Goal: Transaction & Acquisition: Subscribe to service/newsletter

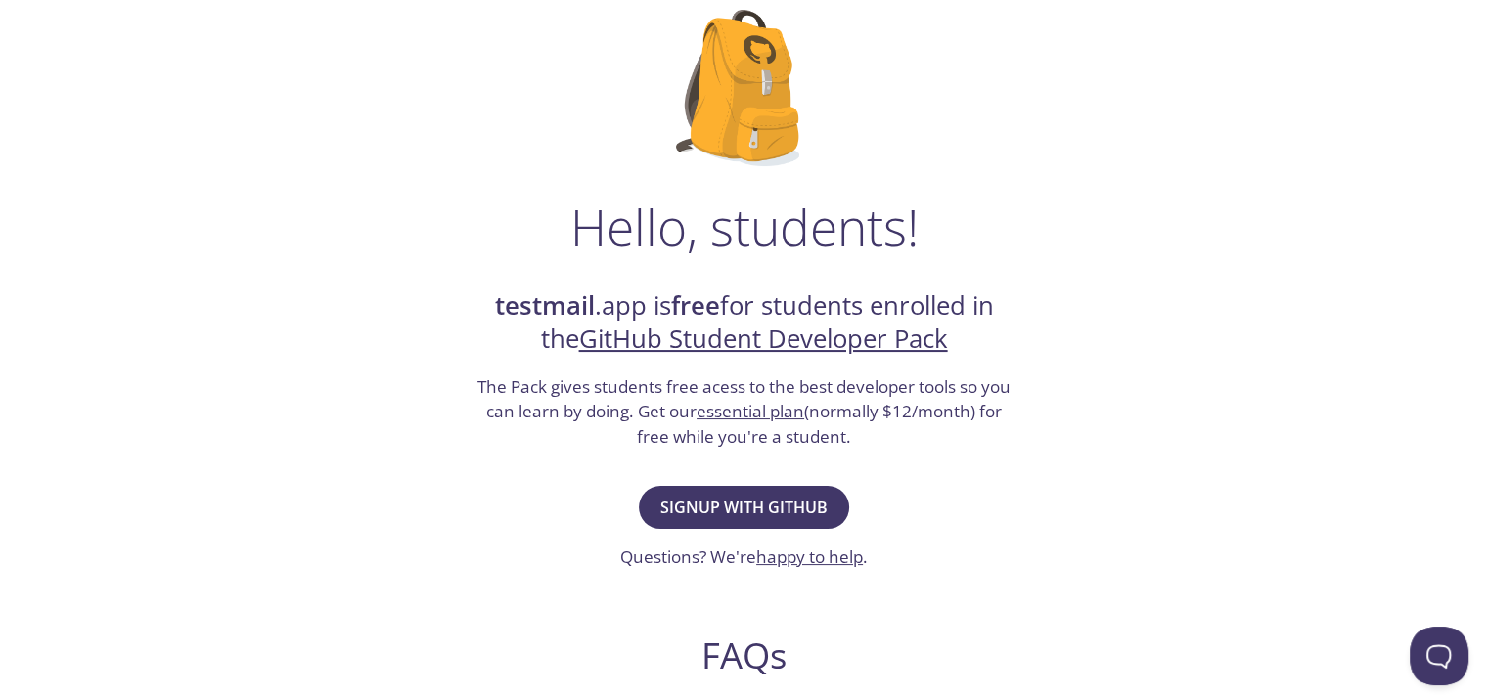
scroll to position [147, 0]
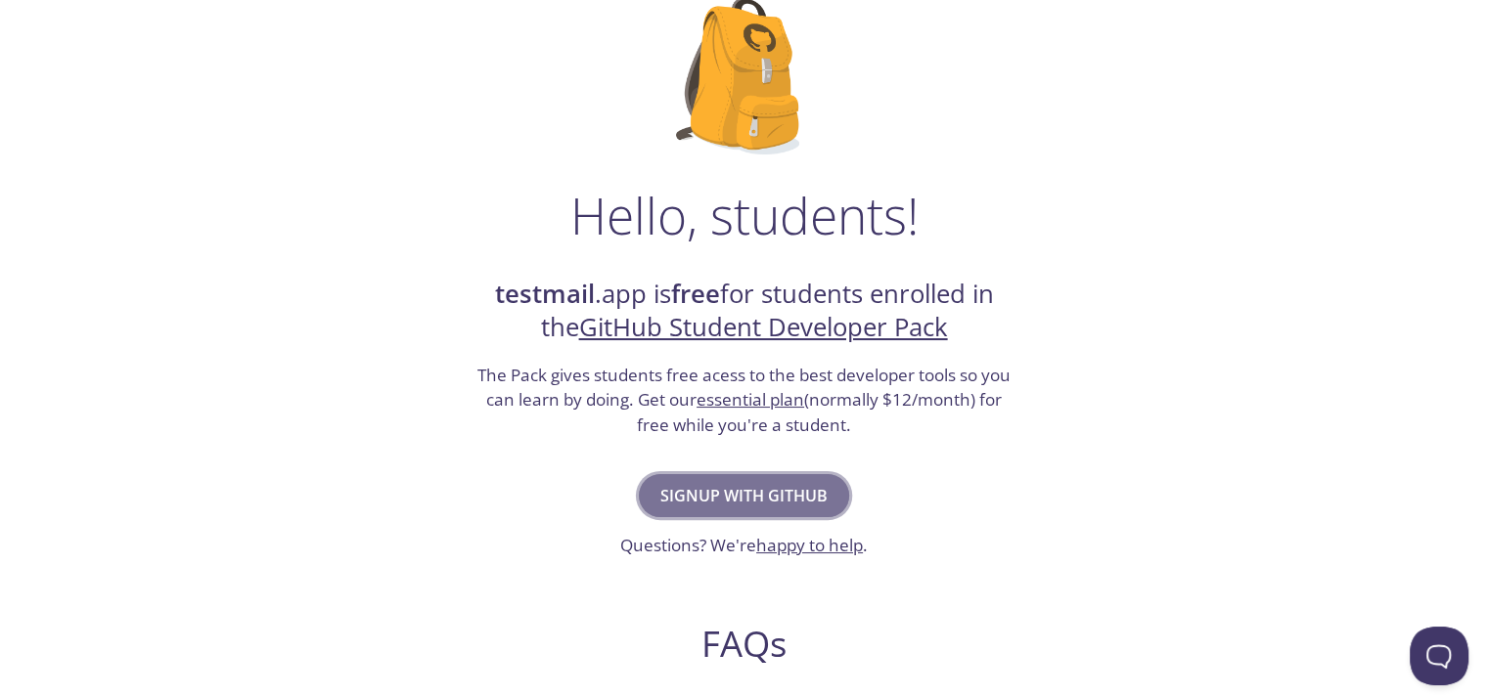
click at [741, 490] on span "Signup with GitHub" at bounding box center [743, 495] width 167 height 27
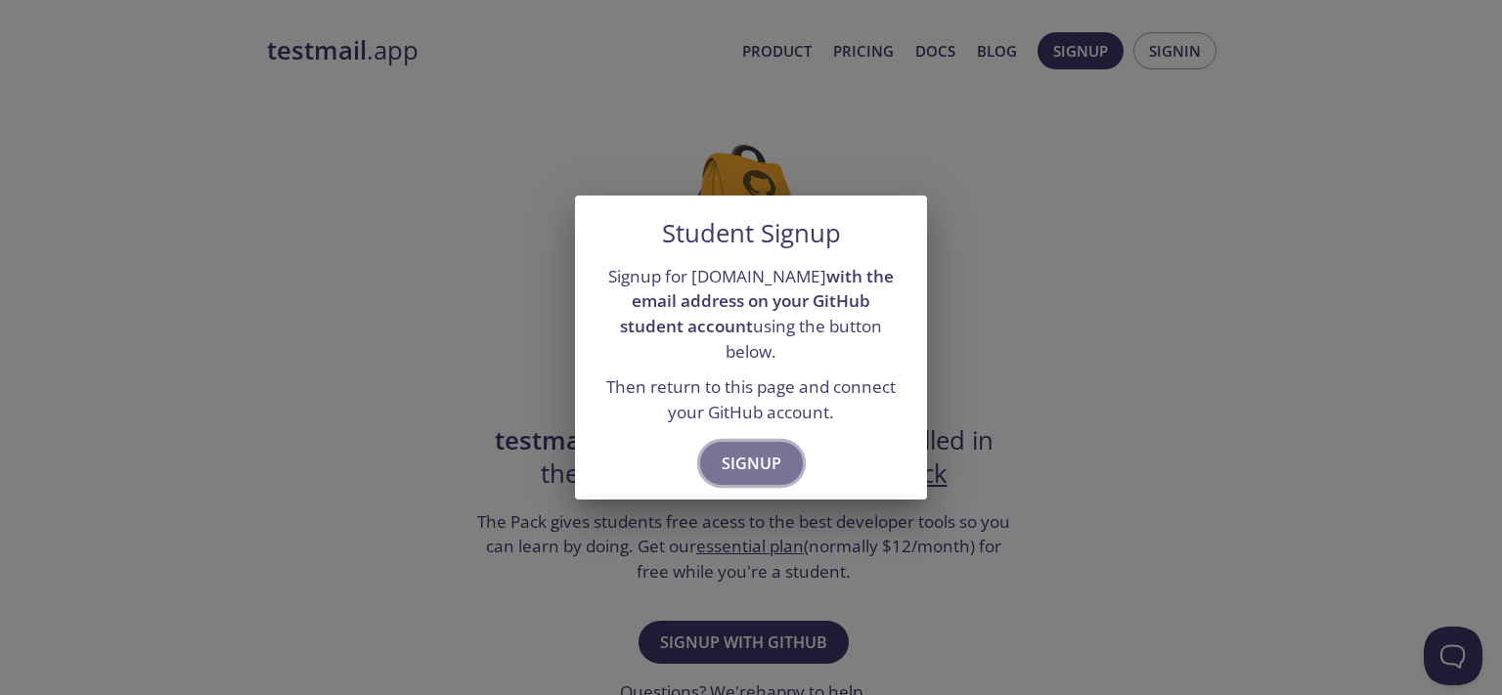
click at [754, 442] on button "Signup" at bounding box center [751, 463] width 103 height 43
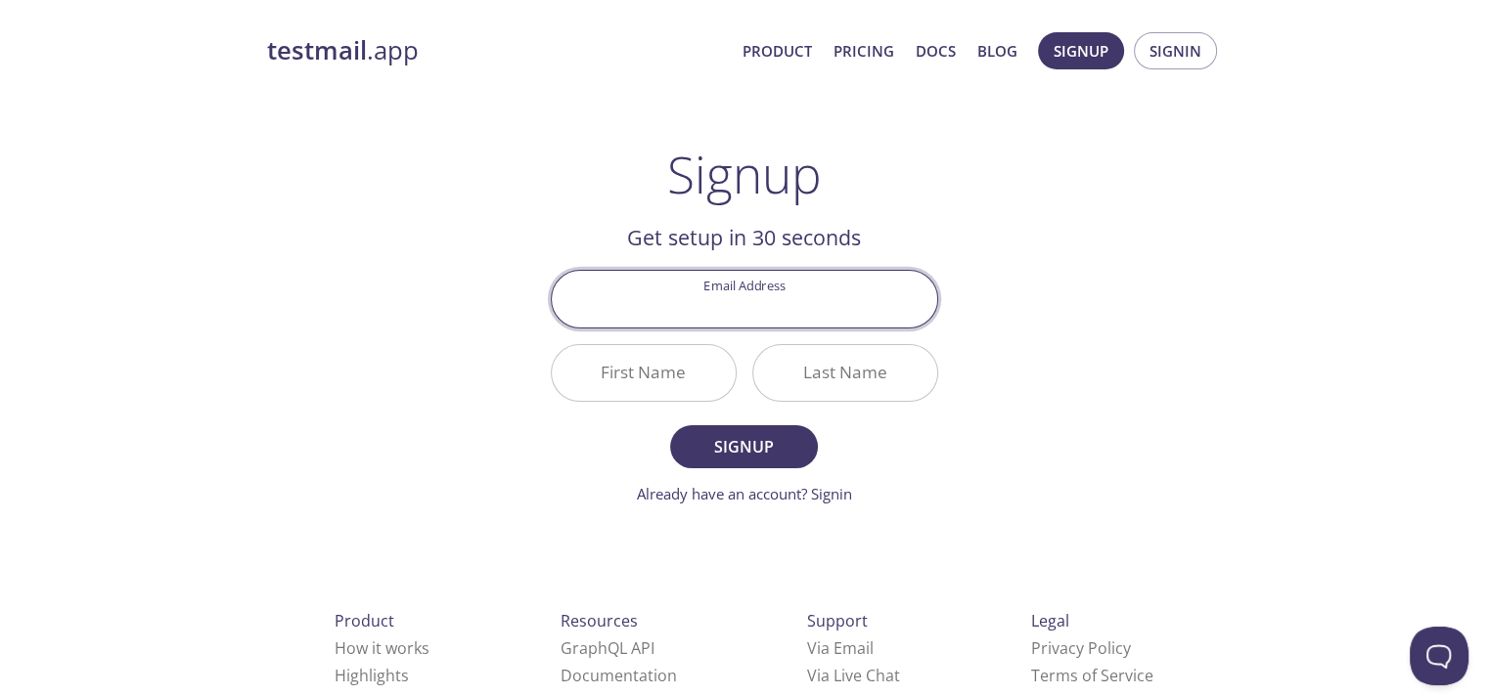
click at [709, 301] on input "Email Address" at bounding box center [744, 299] width 385 height 56
type input "[EMAIL_ADDRESS][DOMAIN_NAME]"
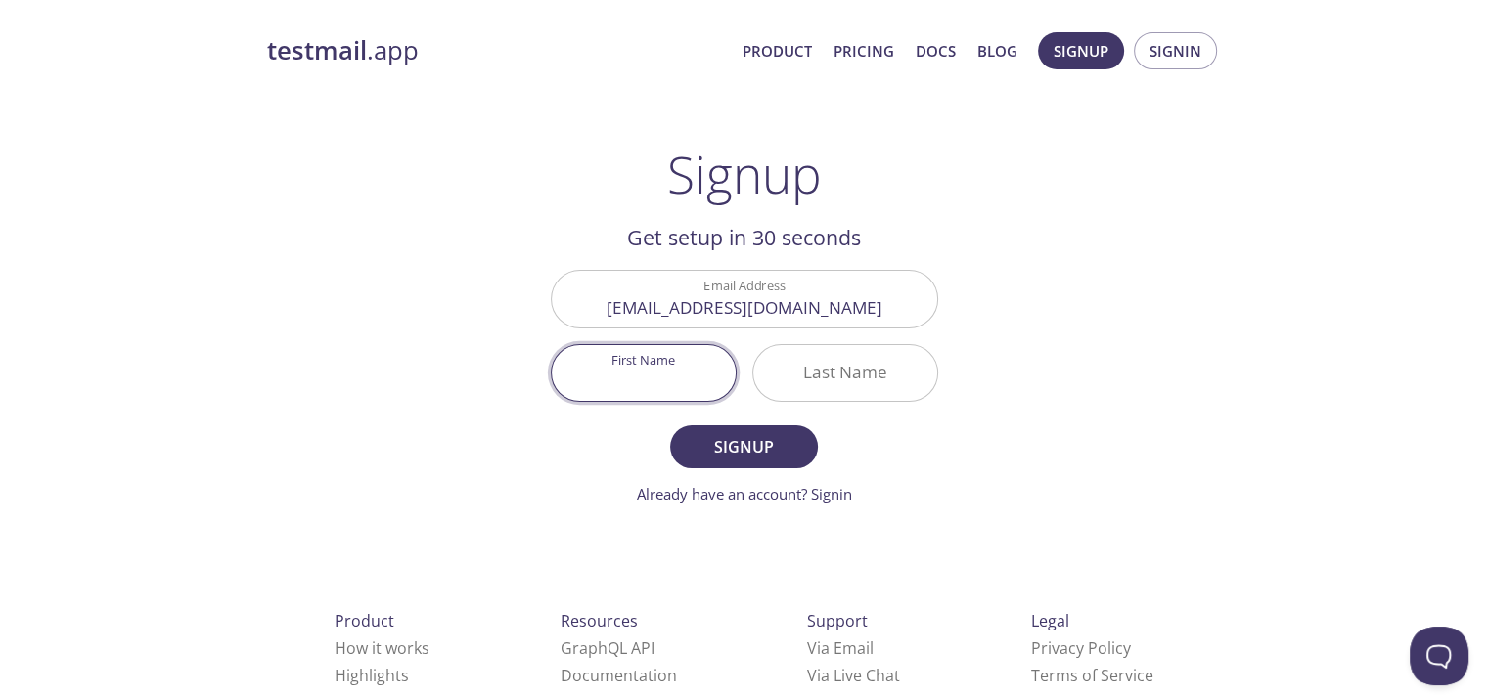
click at [654, 368] on input "First Name" at bounding box center [644, 373] width 184 height 56
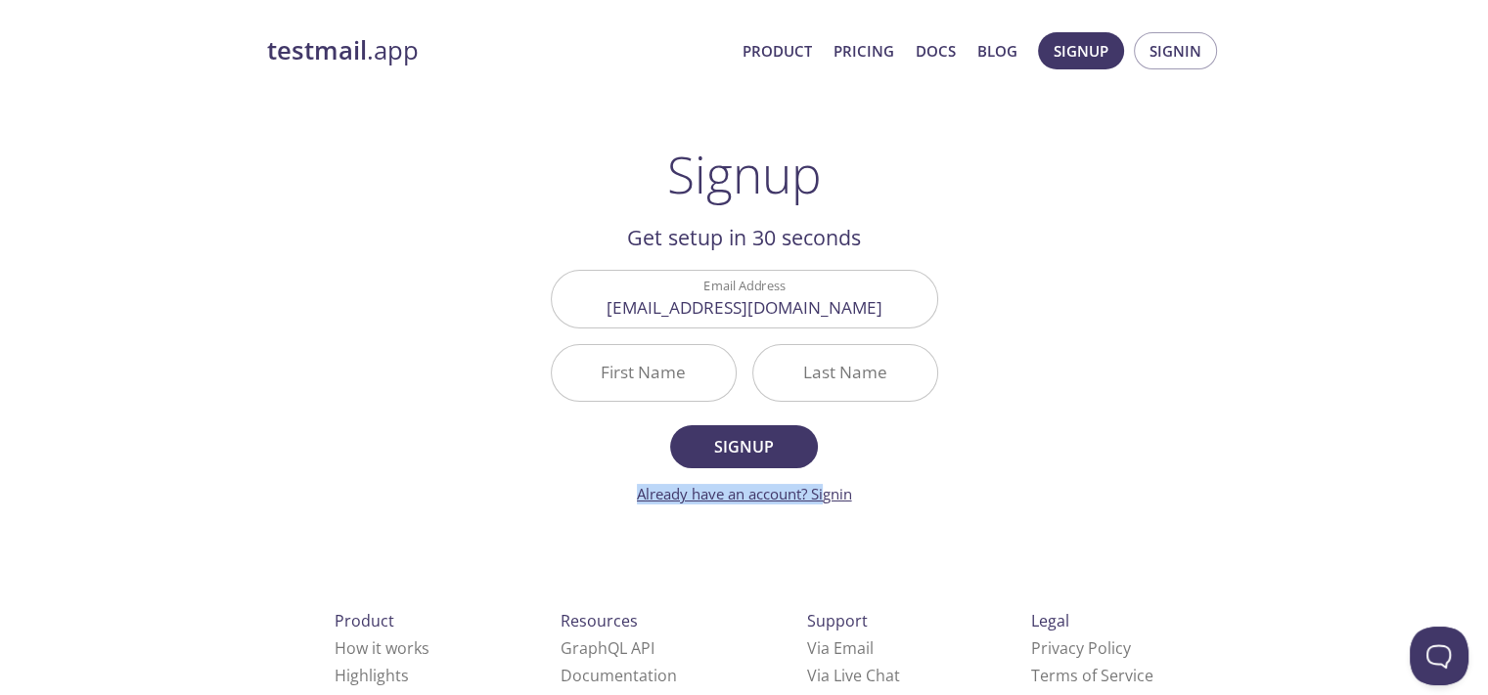
drag, startPoint x: 825, startPoint y: 482, endPoint x: 821, endPoint y: 492, distance: 10.9
click at [821, 492] on form "Email Address [EMAIL_ADDRESS][DOMAIN_NAME] First Name Last Name Signup Already …" at bounding box center [744, 387] width 387 height 235
click at [821, 492] on link "Already have an account? Signin" at bounding box center [744, 494] width 215 height 20
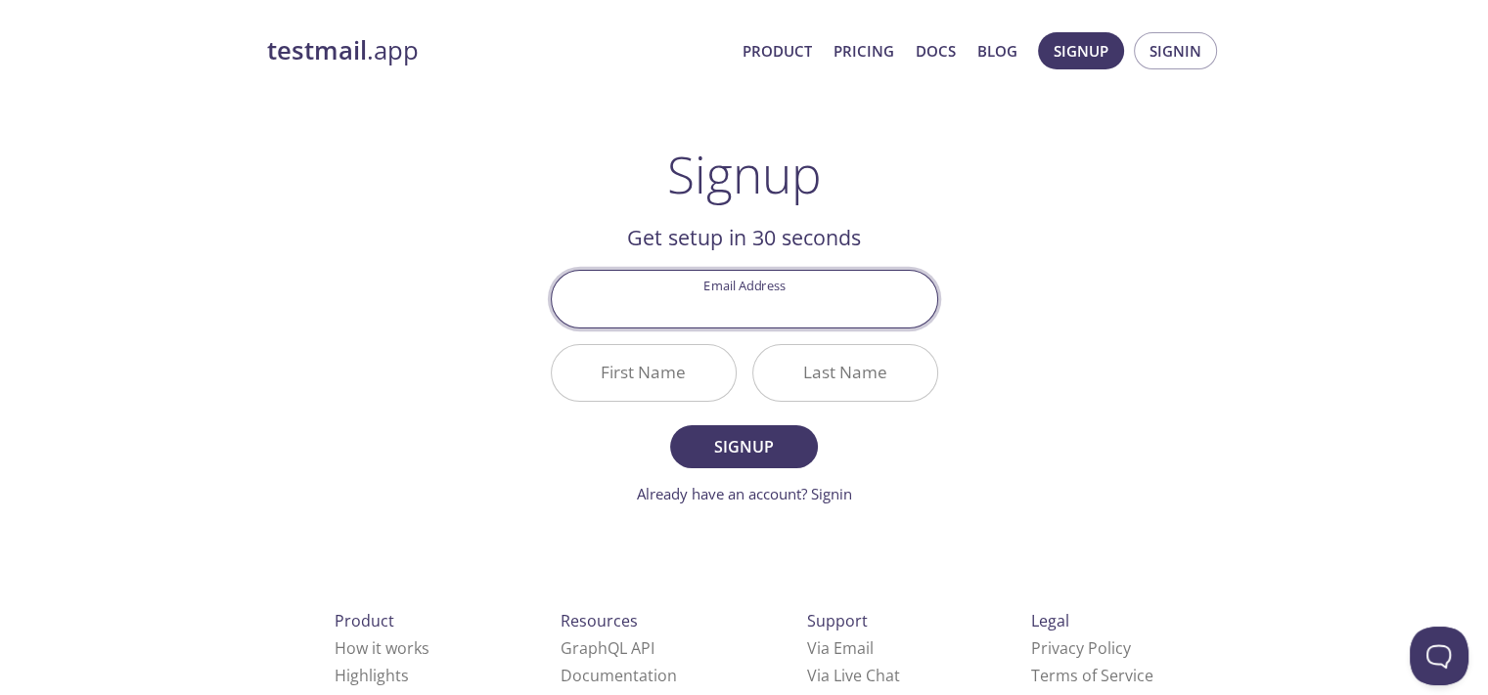
click at [701, 314] on input "Email Address" at bounding box center [744, 299] width 385 height 56
type input "[EMAIL_ADDRESS][DOMAIN_NAME]"
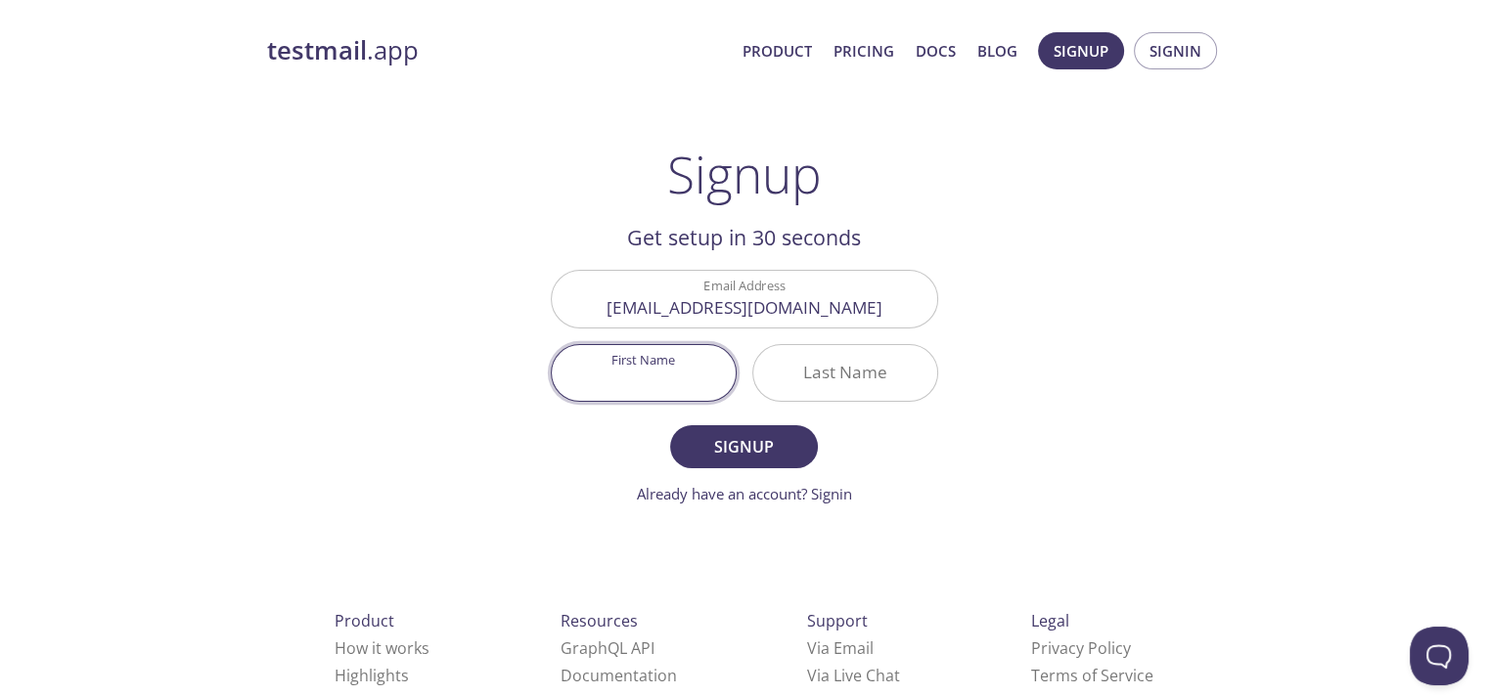
click at [637, 368] on input "First Name" at bounding box center [644, 373] width 184 height 56
type input "Cheikh"
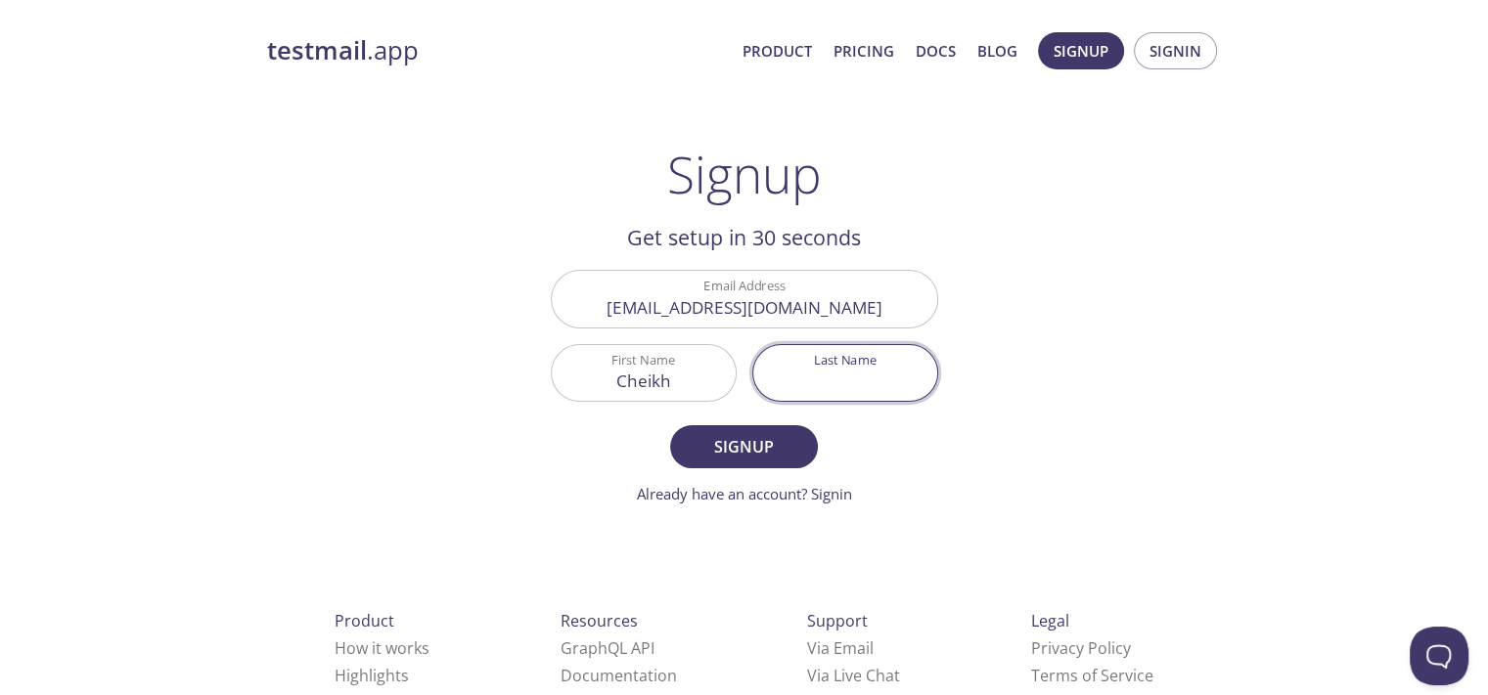
click at [870, 364] on input "Last Name" at bounding box center [845, 373] width 184 height 56
type input "[PERSON_NAME]"
click at [670, 425] on button "Signup" at bounding box center [743, 446] width 147 height 43
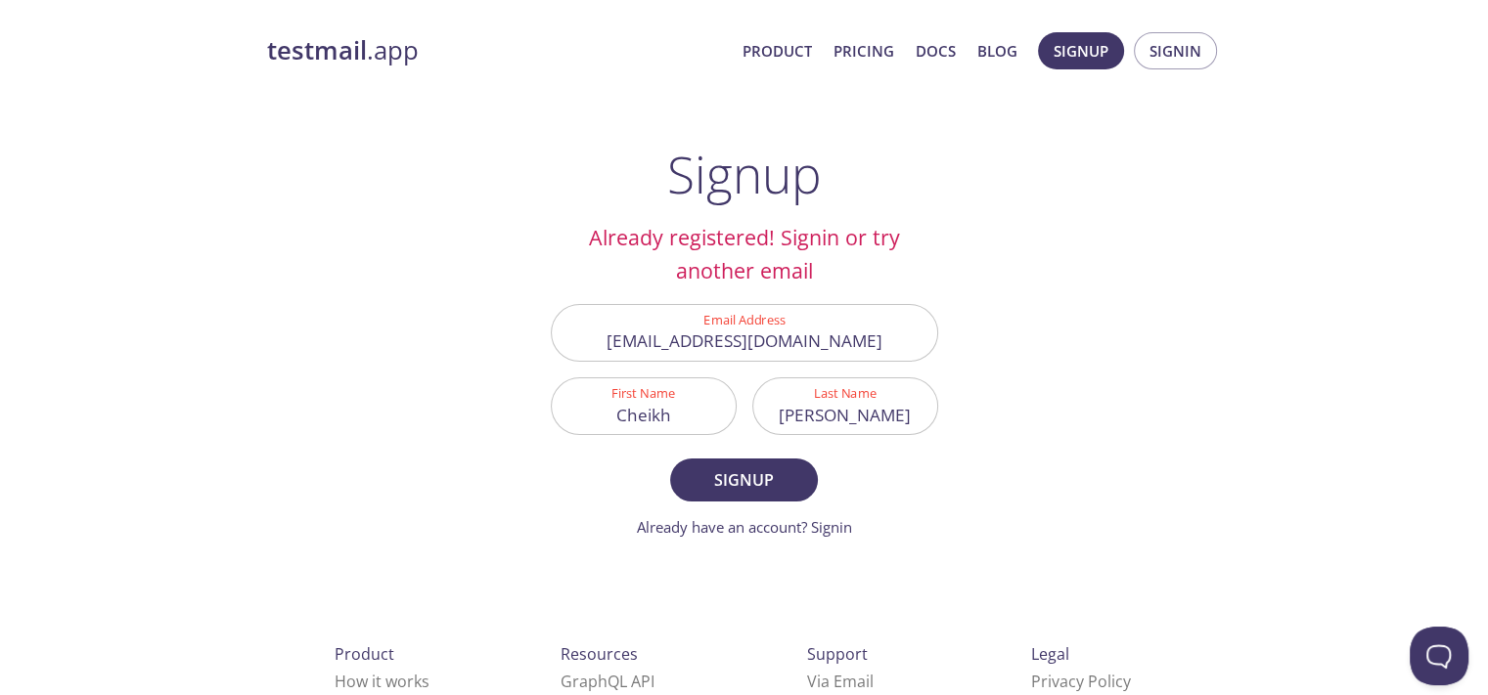
click at [827, 512] on form "Email Address [EMAIL_ADDRESS][DOMAIN_NAME] First Name [PERSON_NAME] Last Name […" at bounding box center [744, 421] width 387 height 235
click at [820, 528] on link "Already have an account? Signin" at bounding box center [744, 527] width 215 height 20
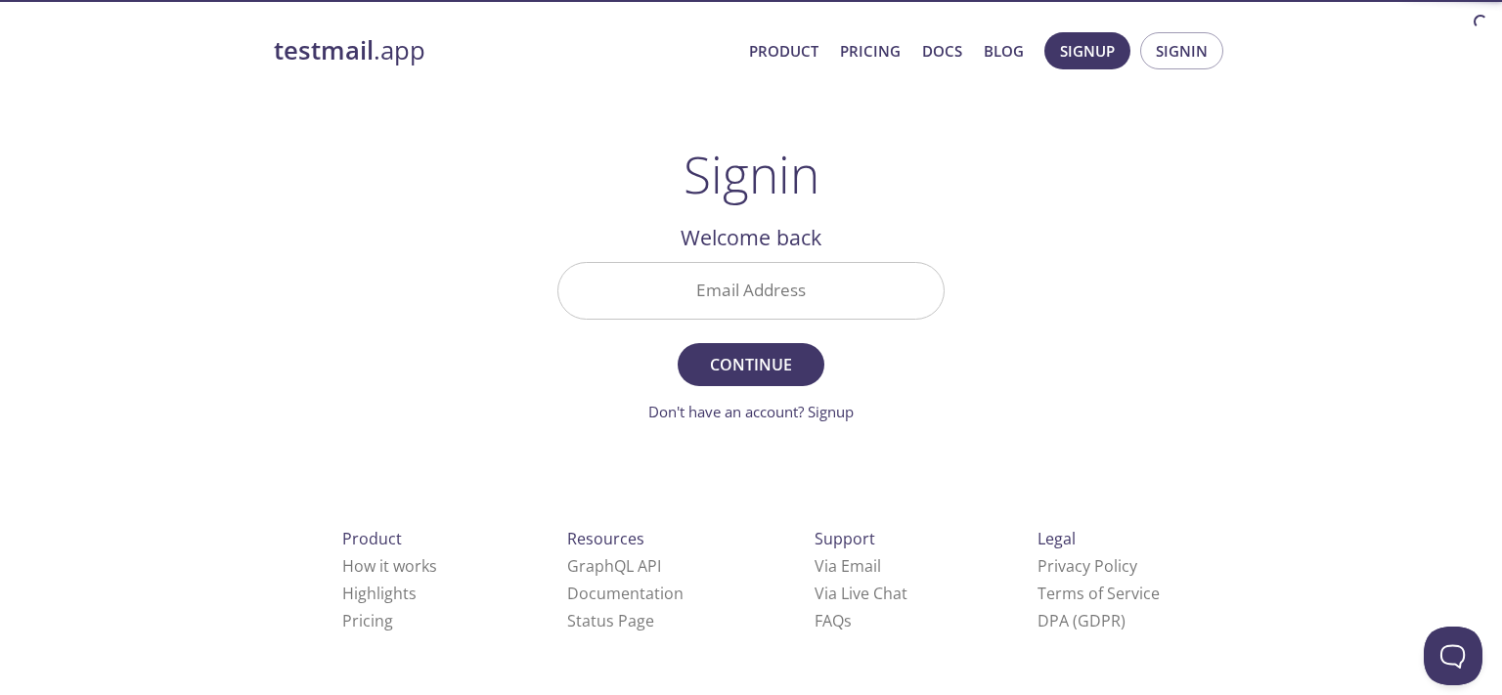
click at [751, 303] on input "Email Address" at bounding box center [750, 291] width 385 height 56
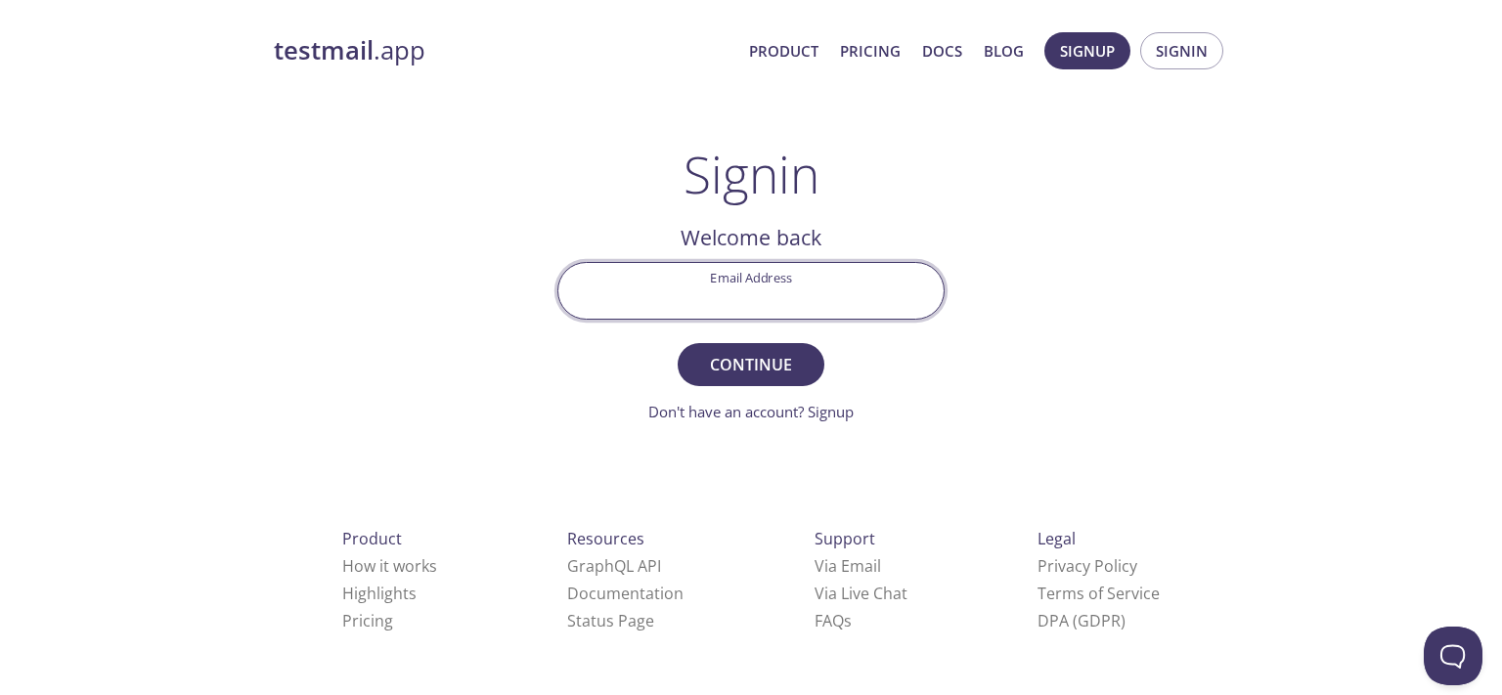
type input "[EMAIL_ADDRESS][DOMAIN_NAME]"
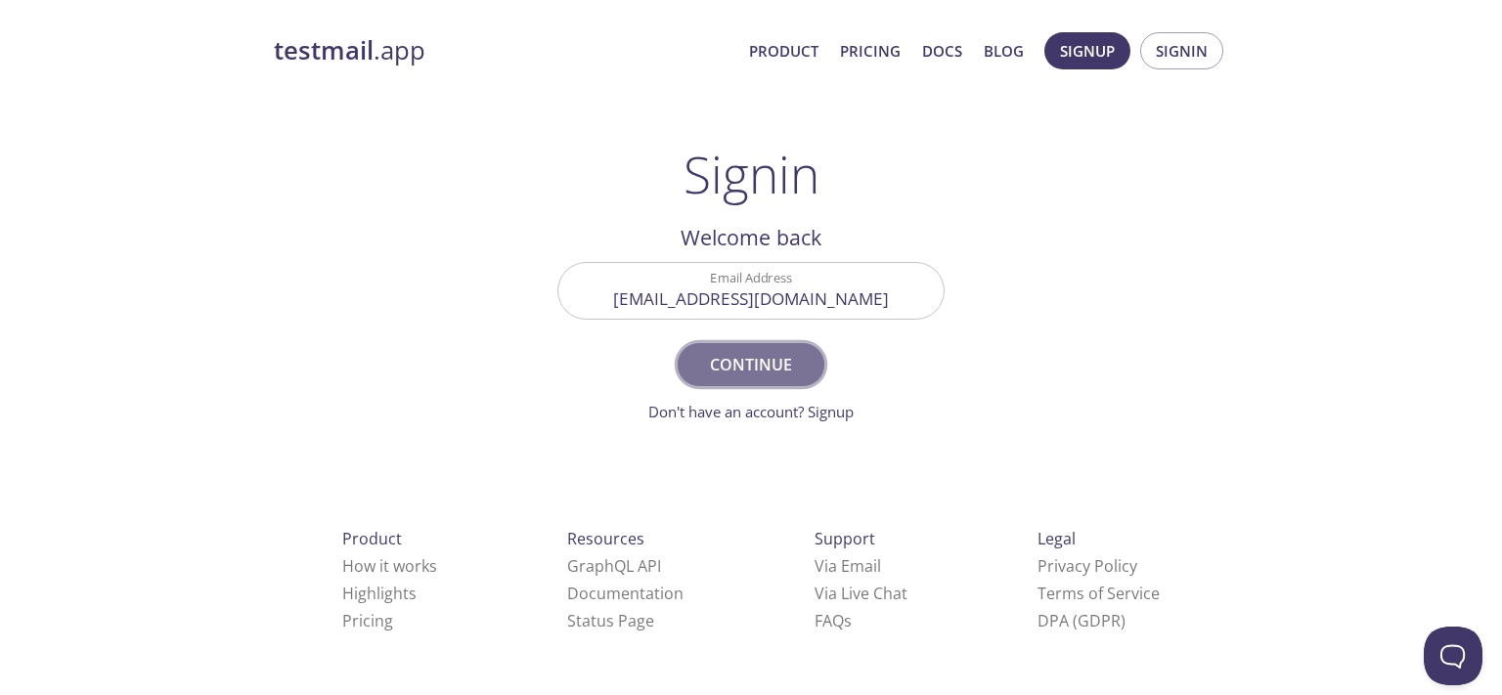
click at [710, 366] on span "Continue" at bounding box center [751, 364] width 104 height 27
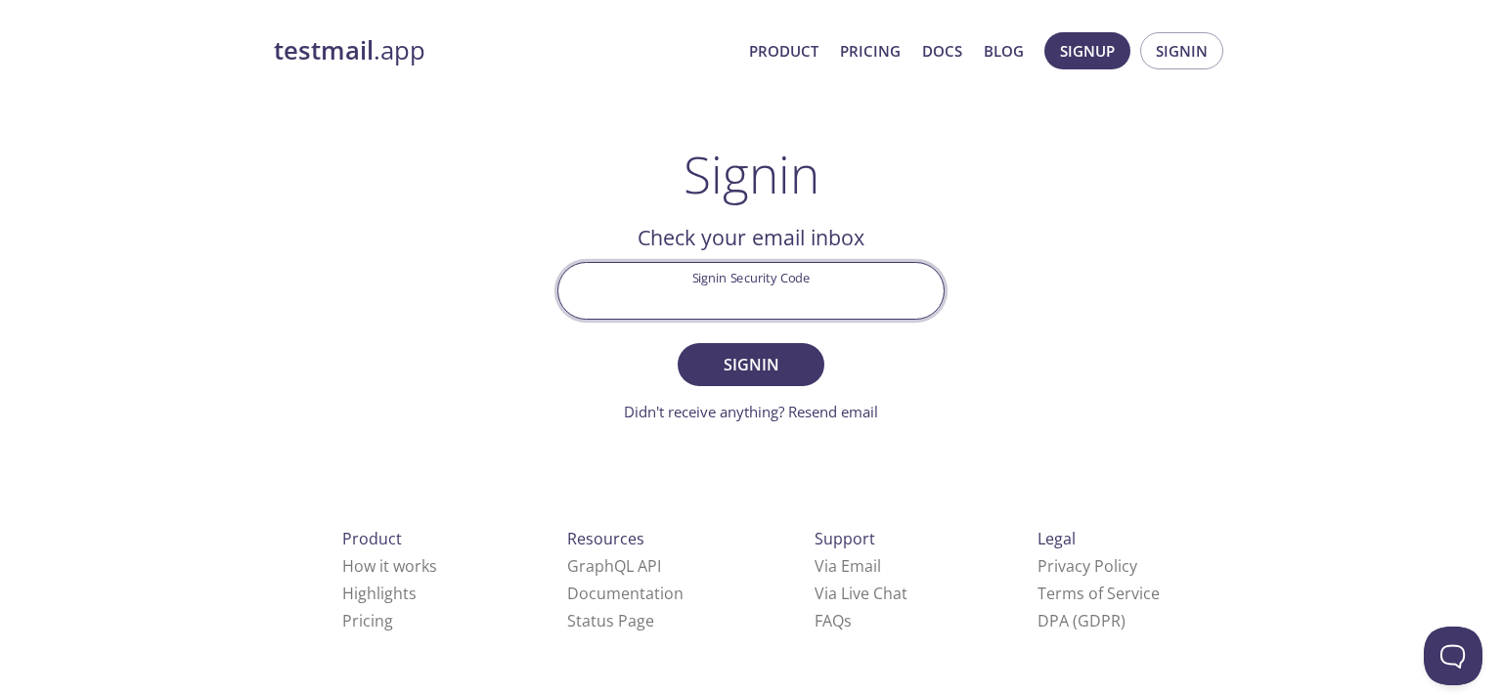
click at [771, 299] on input "Signin Security Code" at bounding box center [750, 291] width 385 height 56
paste input "6Y66G2Q"
type input "6Y66G2Q"
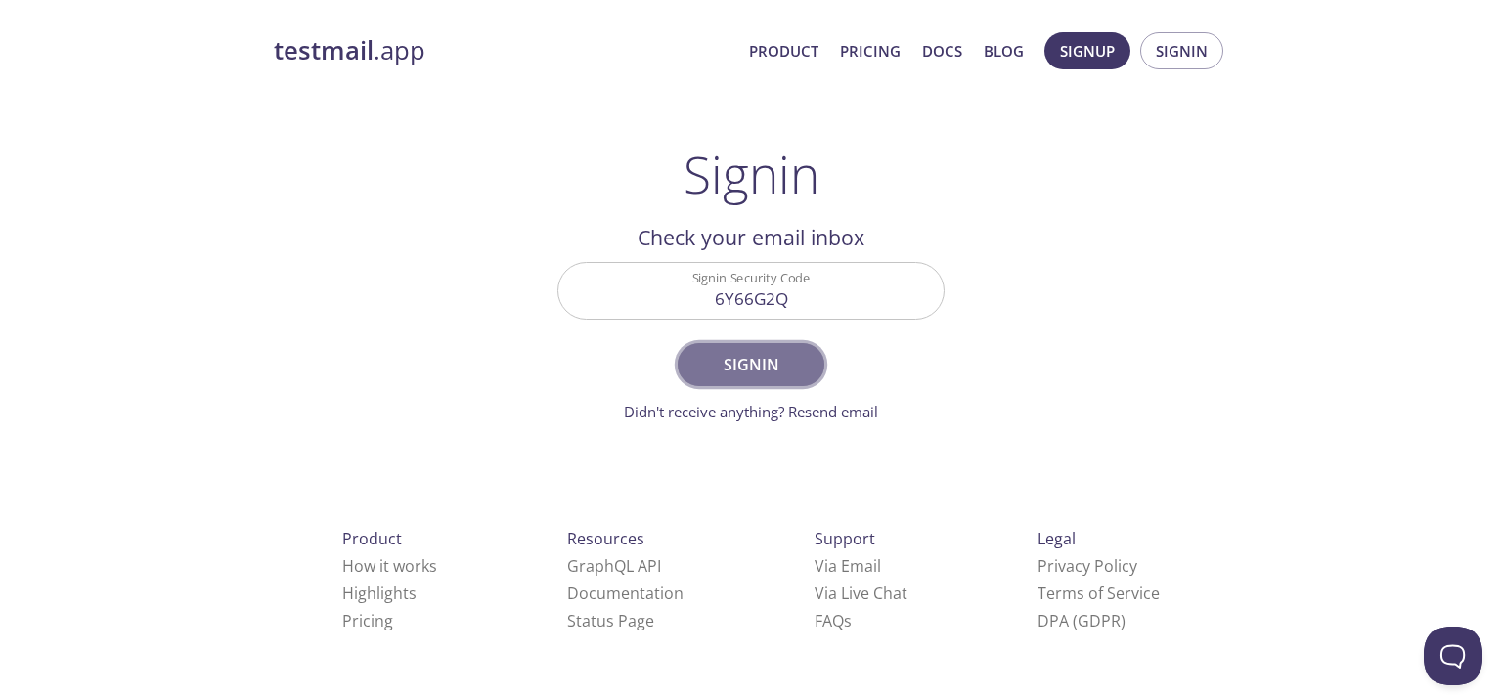
click at [739, 375] on span "Signin" at bounding box center [751, 364] width 104 height 27
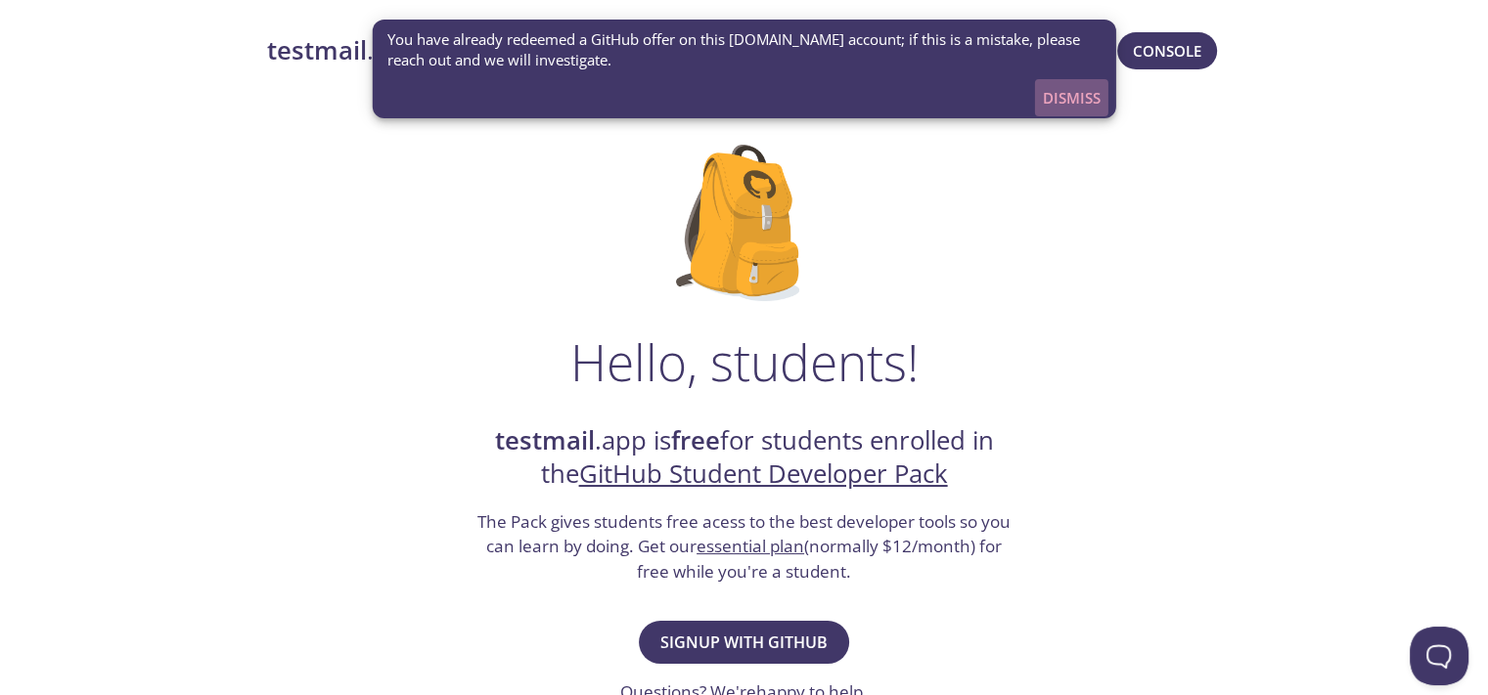
click at [1064, 96] on span "Dismiss" at bounding box center [1072, 97] width 58 height 25
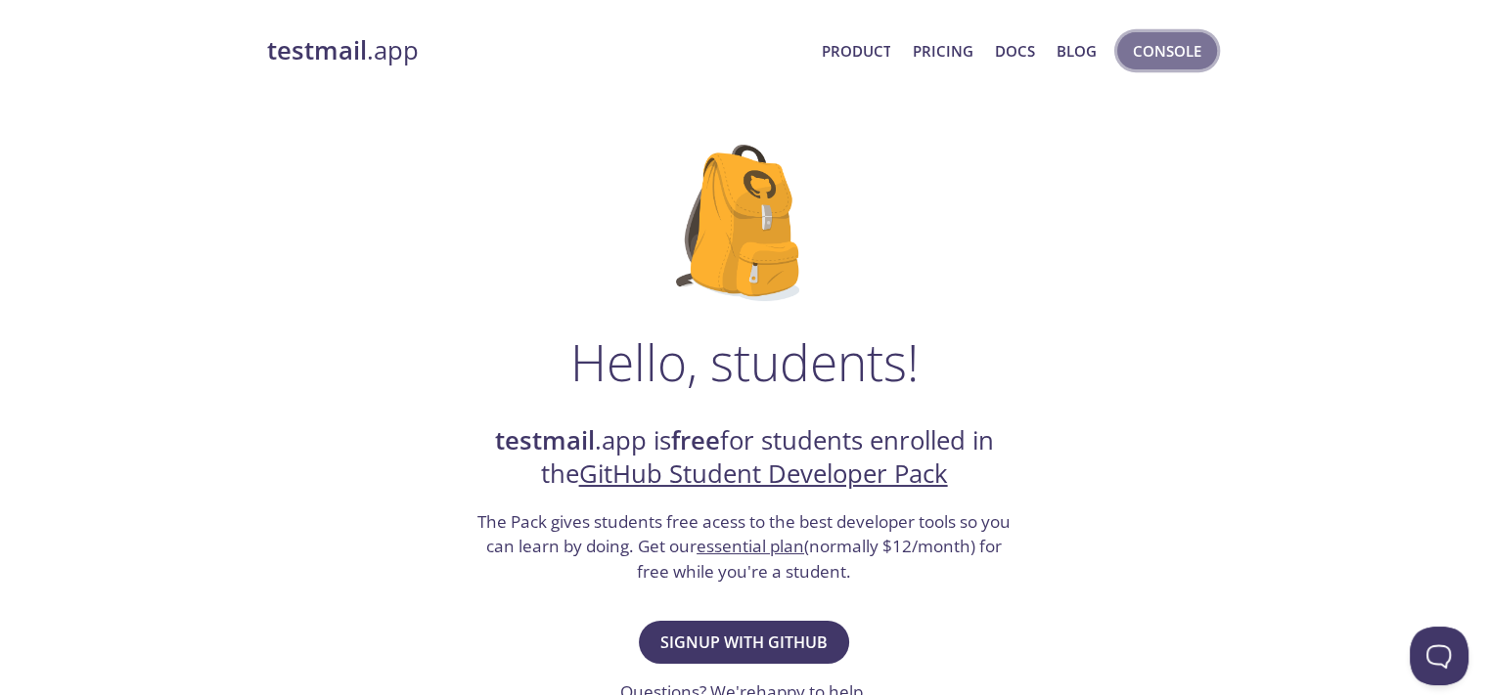
click at [1167, 50] on span "Console" at bounding box center [1167, 50] width 68 height 25
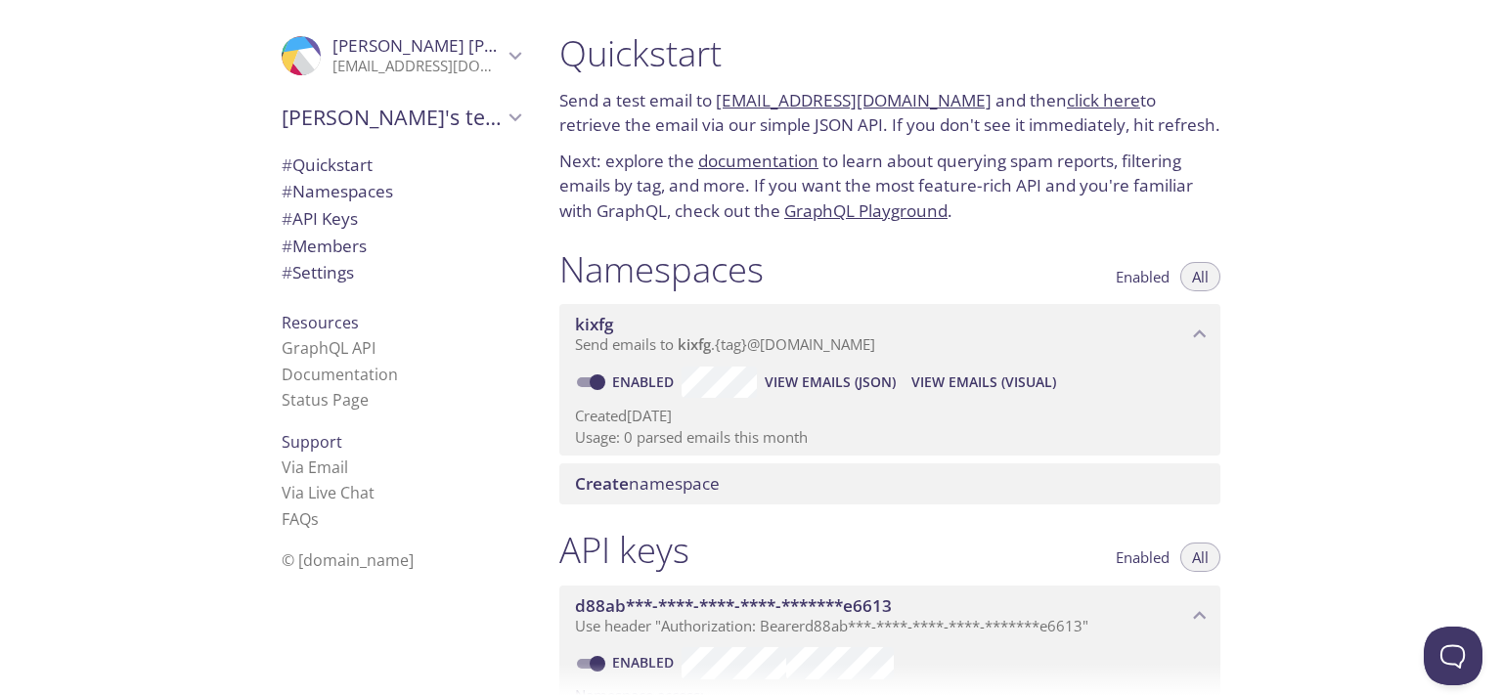
click at [972, 299] on div "kixfg Send emails to kixfg . {tag} @inbox.testmail.app Enabled View Emails (JSO…" at bounding box center [889, 375] width 661 height 159
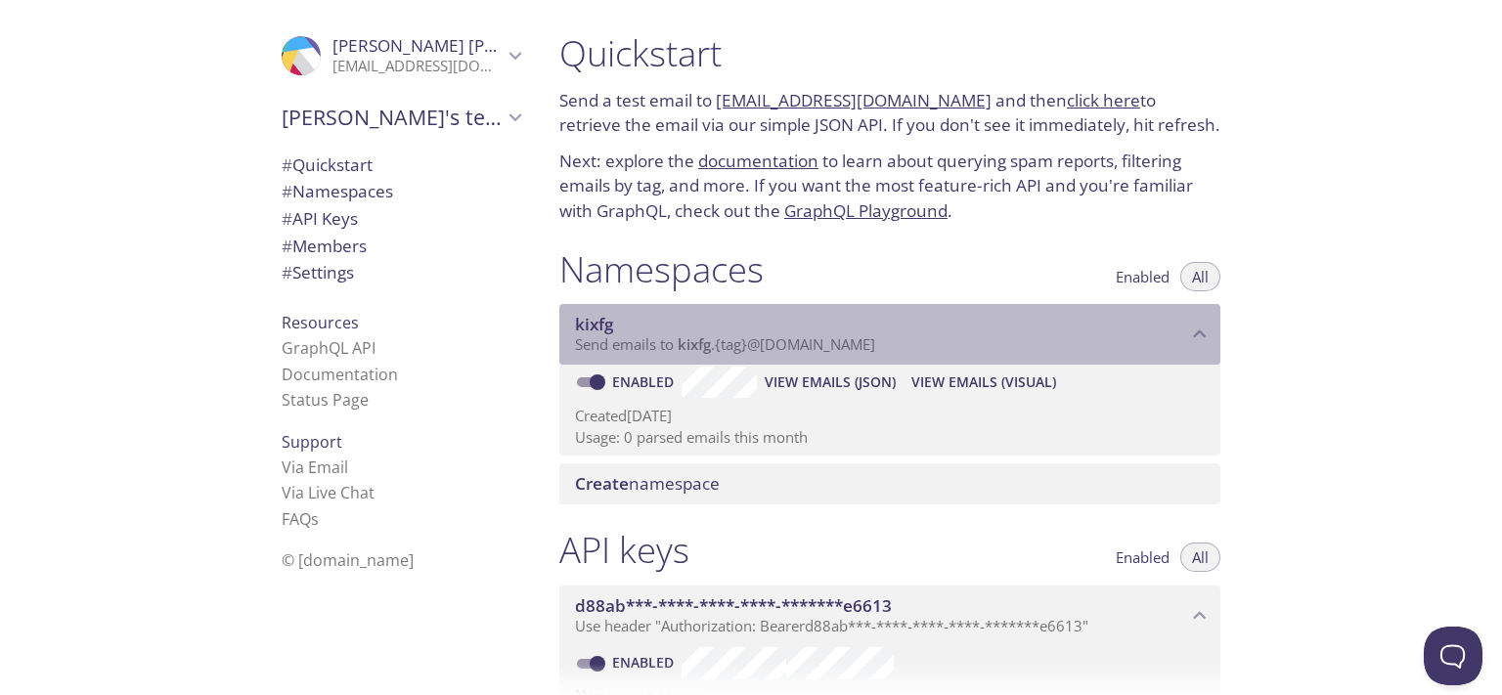
click at [765, 352] on span "Send emails to kixfg . {tag} @inbox.testmail.app" at bounding box center [725, 344] width 300 height 20
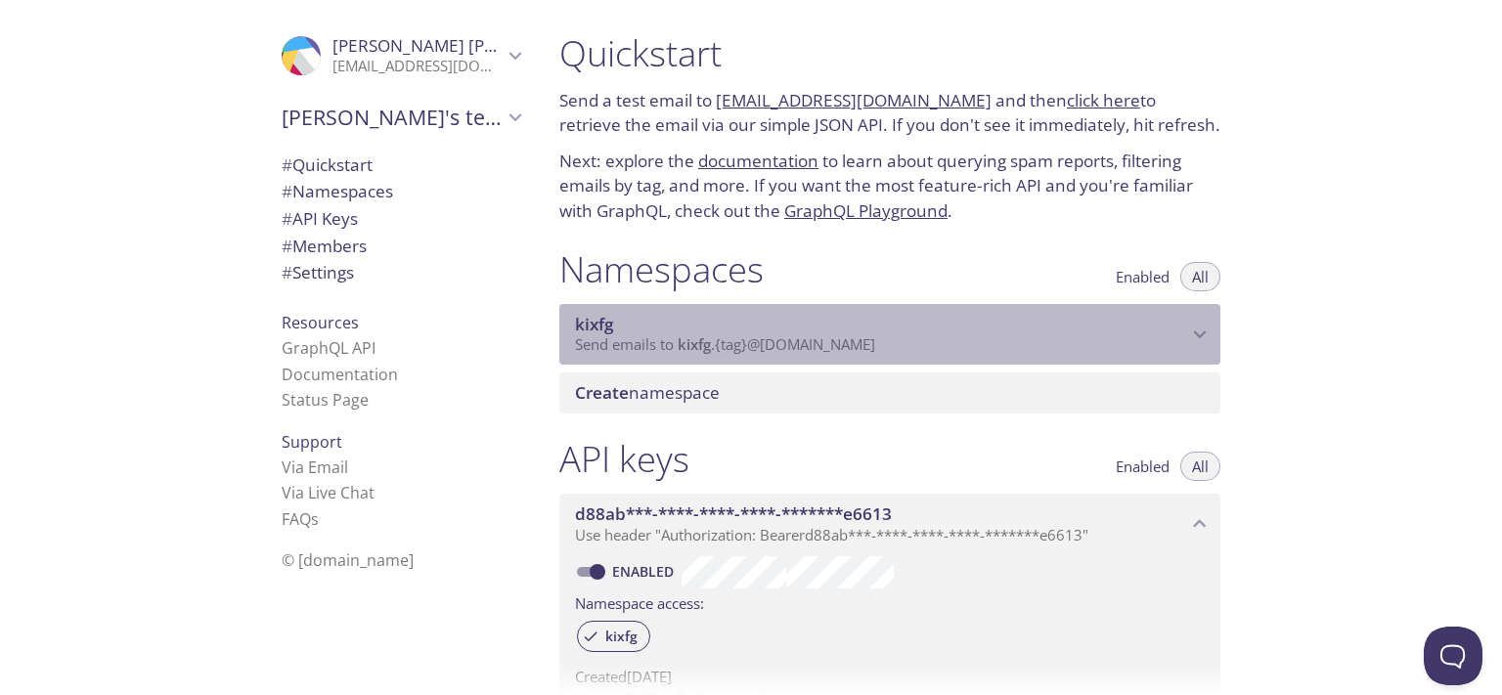
click at [765, 352] on span "Send emails to kixfg . {tag} @inbox.testmail.app" at bounding box center [725, 344] width 300 height 20
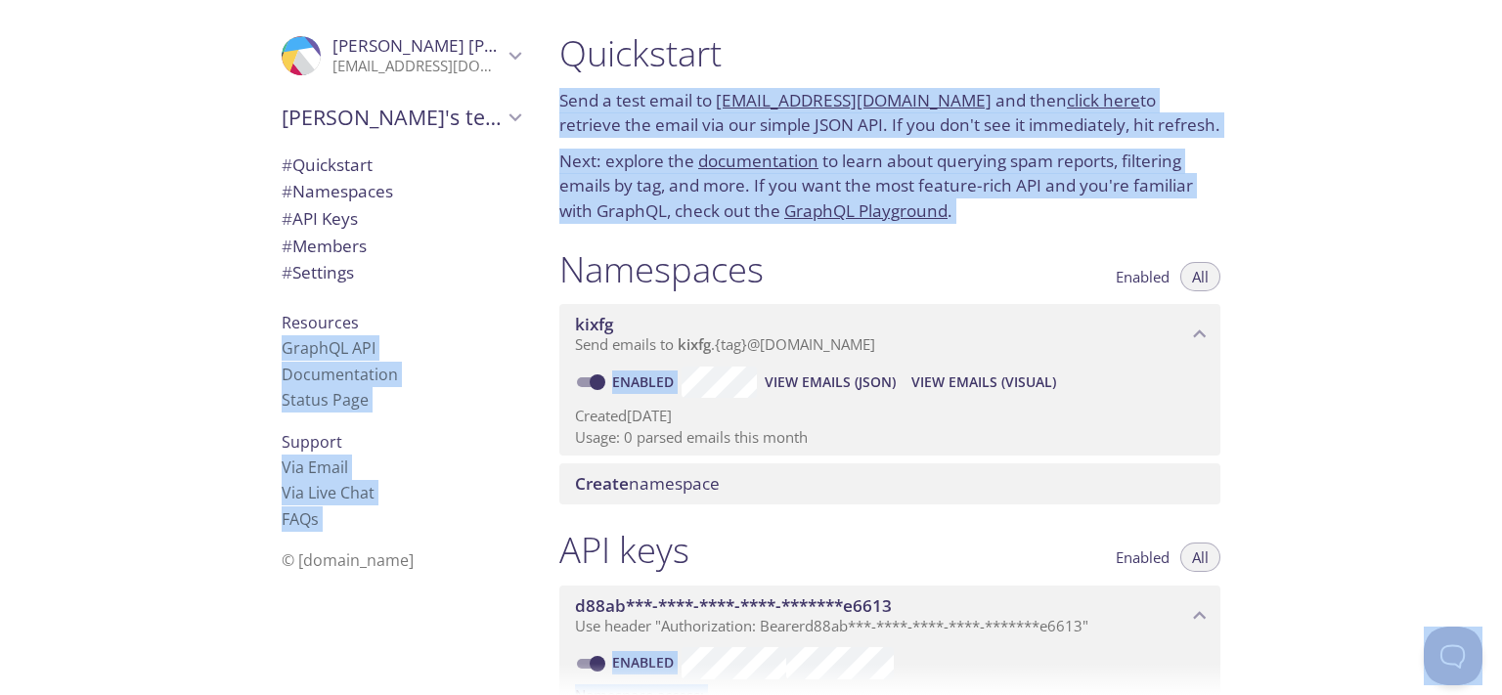
copy body ".cls-1 { fill: #6d5ca8; } .cls-2 { fill: #3fc191; } .cls-3 { fill: #3b4752; } .…"
click at [590, 256] on h1 "Namespaces" at bounding box center [661, 269] width 204 height 44
click at [552, 246] on div "Namespaces Enabled All kixfg Send emails to kixfg . {tag} @inbox.testmail.app E…" at bounding box center [890, 377] width 692 height 282
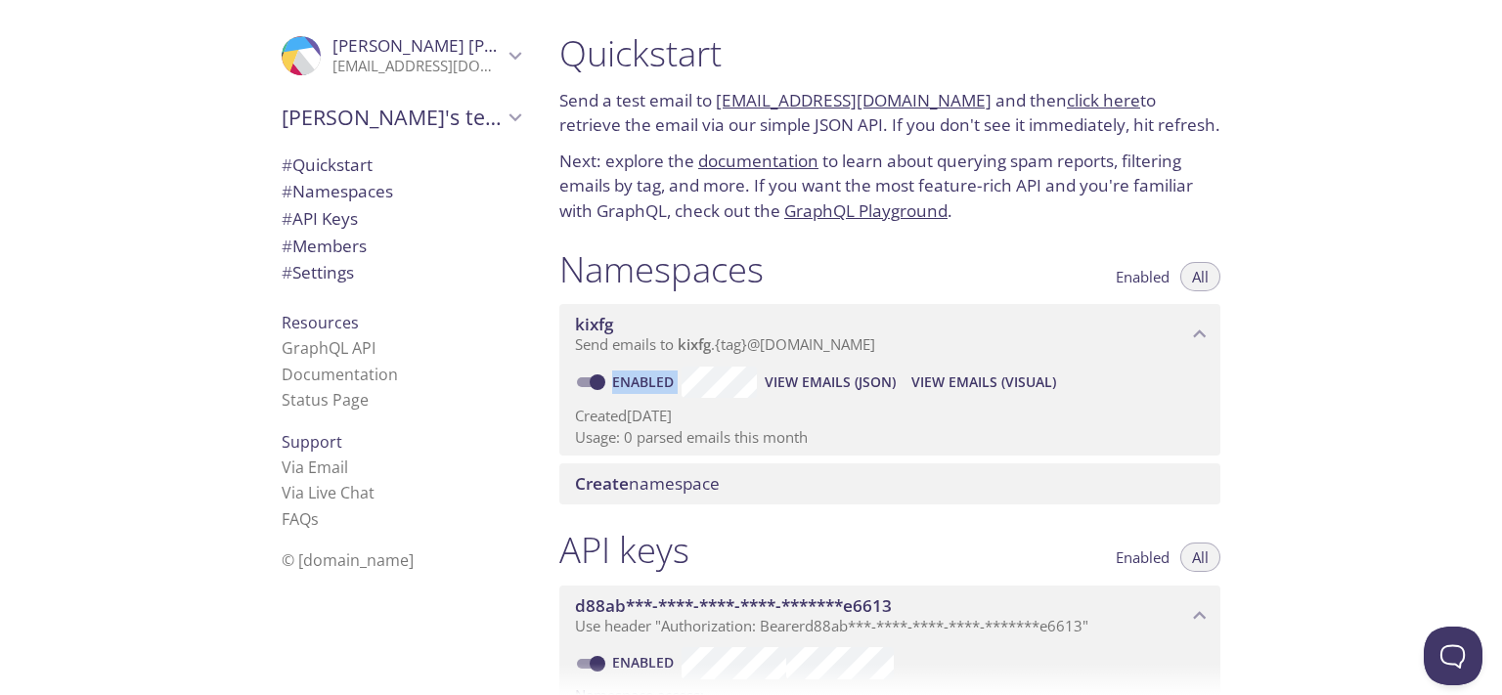
drag, startPoint x: 552, startPoint y: 246, endPoint x: 832, endPoint y: 485, distance: 368.4
click at [832, 485] on div "Namespaces Enabled All kixfg Send emails to kixfg . {tag} @inbox.testmail.app E…" at bounding box center [890, 377] width 692 height 282
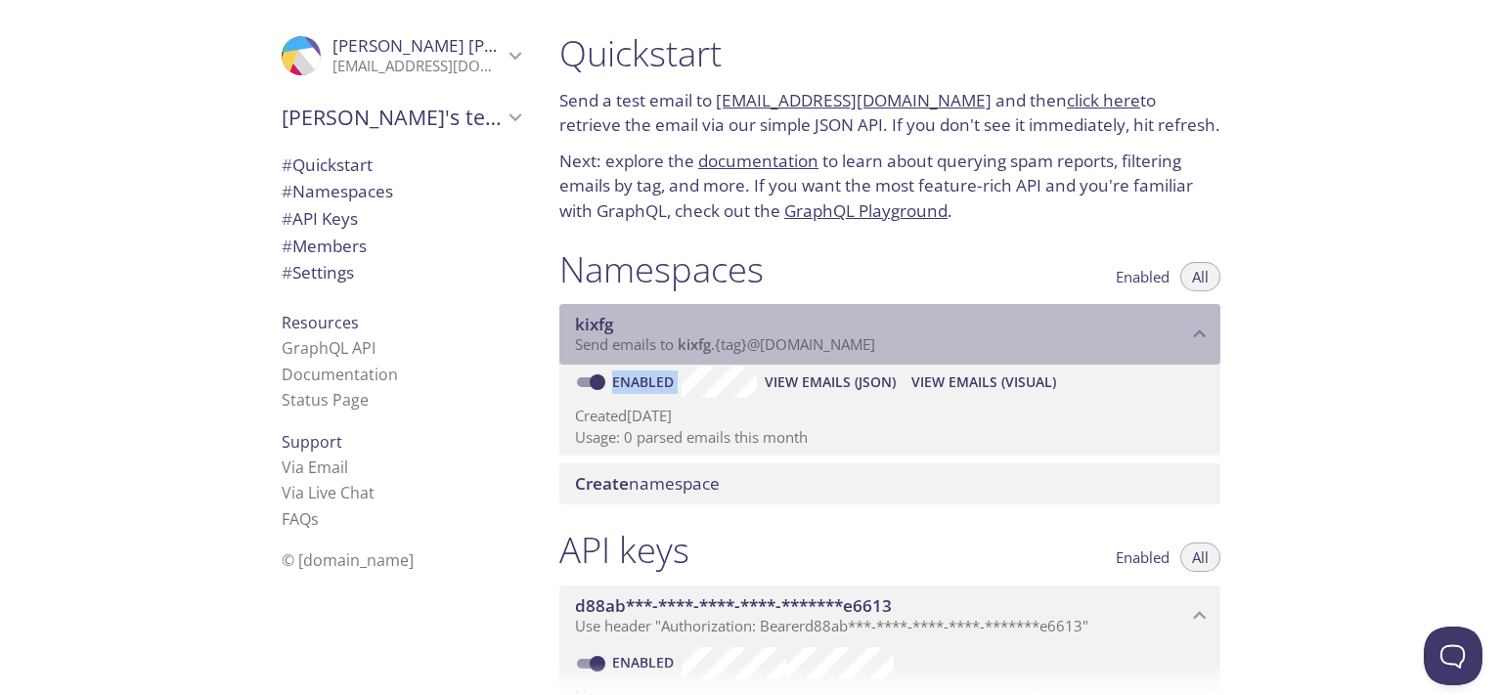
click at [746, 339] on span "Send emails to kixfg . {tag} @inbox.testmail.app" at bounding box center [725, 344] width 300 height 20
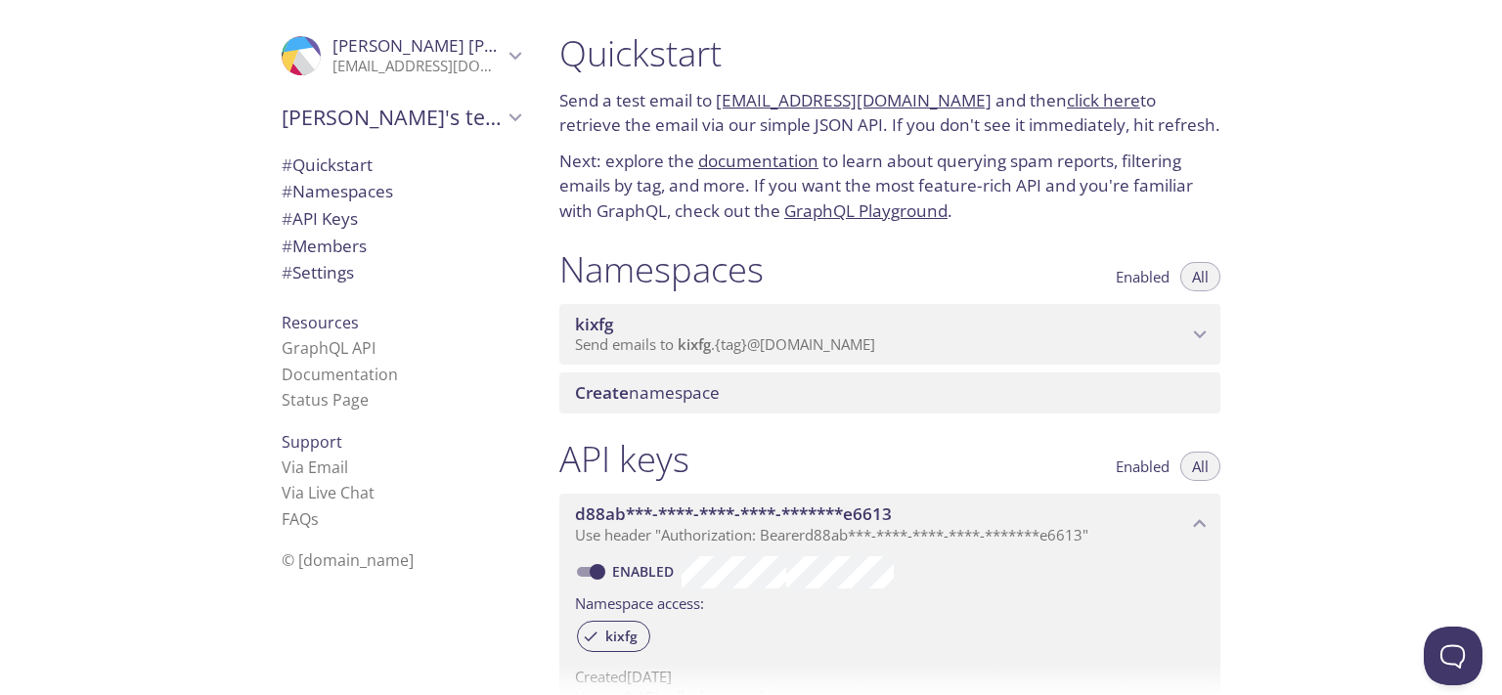
click at [746, 339] on span "Send emails to kixfg . {tag} @inbox.testmail.app" at bounding box center [725, 344] width 300 height 20
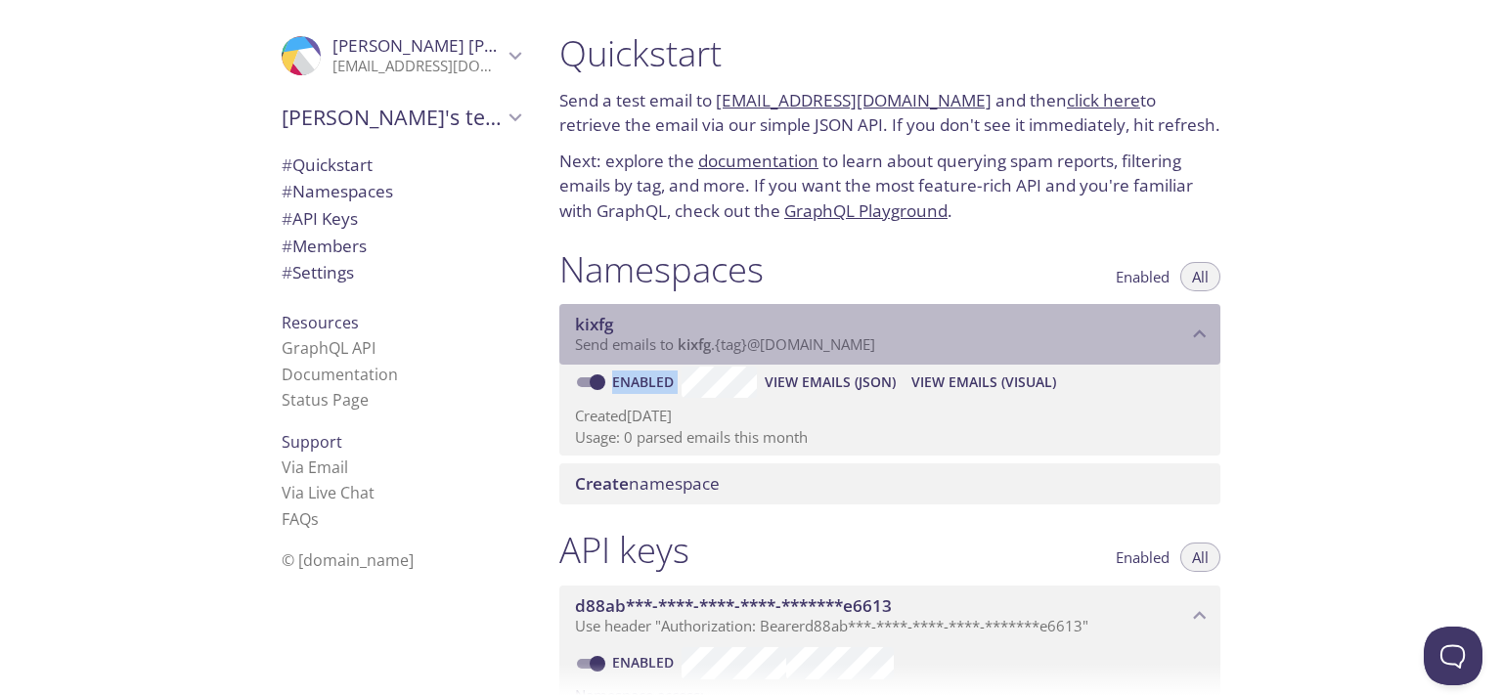
click at [746, 339] on span "Send emails to kixfg . {tag} @inbox.testmail.app" at bounding box center [725, 344] width 300 height 20
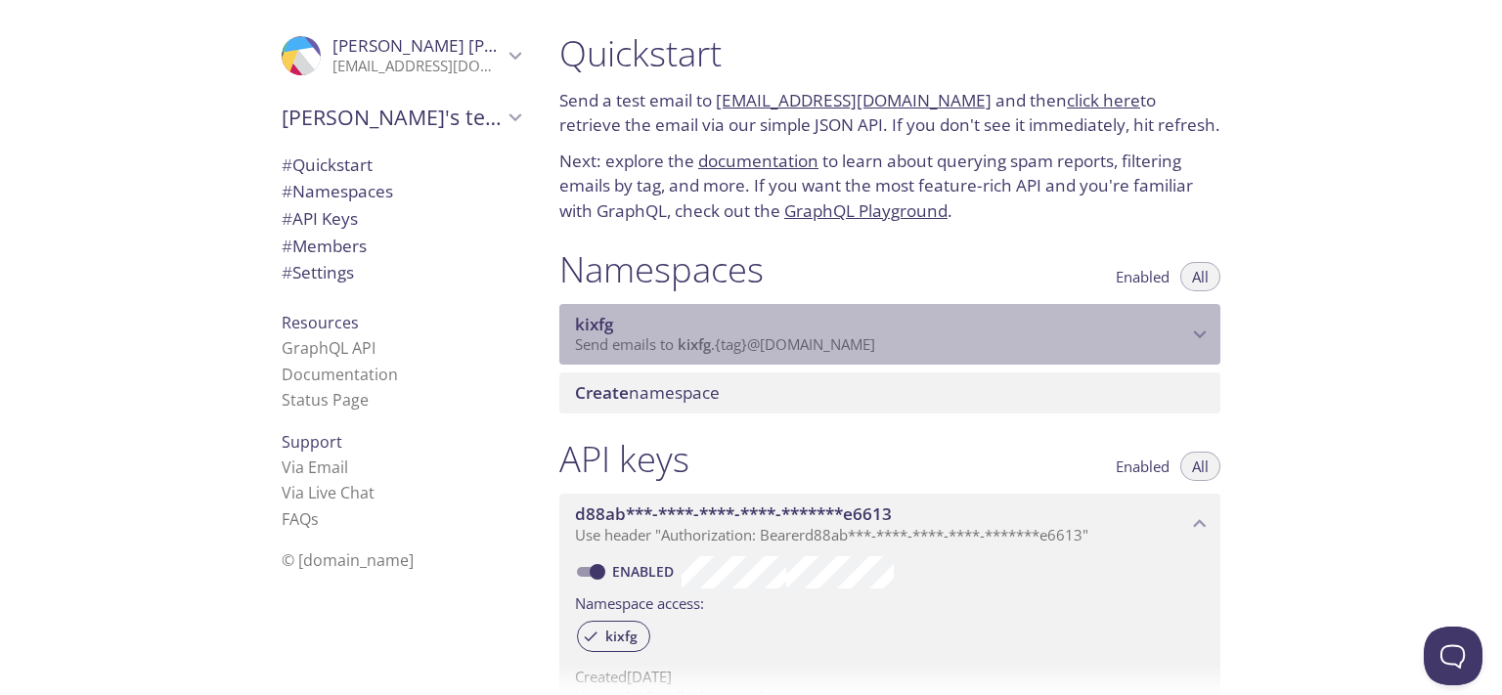
click at [811, 364] on div "kixfg Send emails to kixfg . {tag} @inbox.testmail.app" at bounding box center [889, 334] width 661 height 61
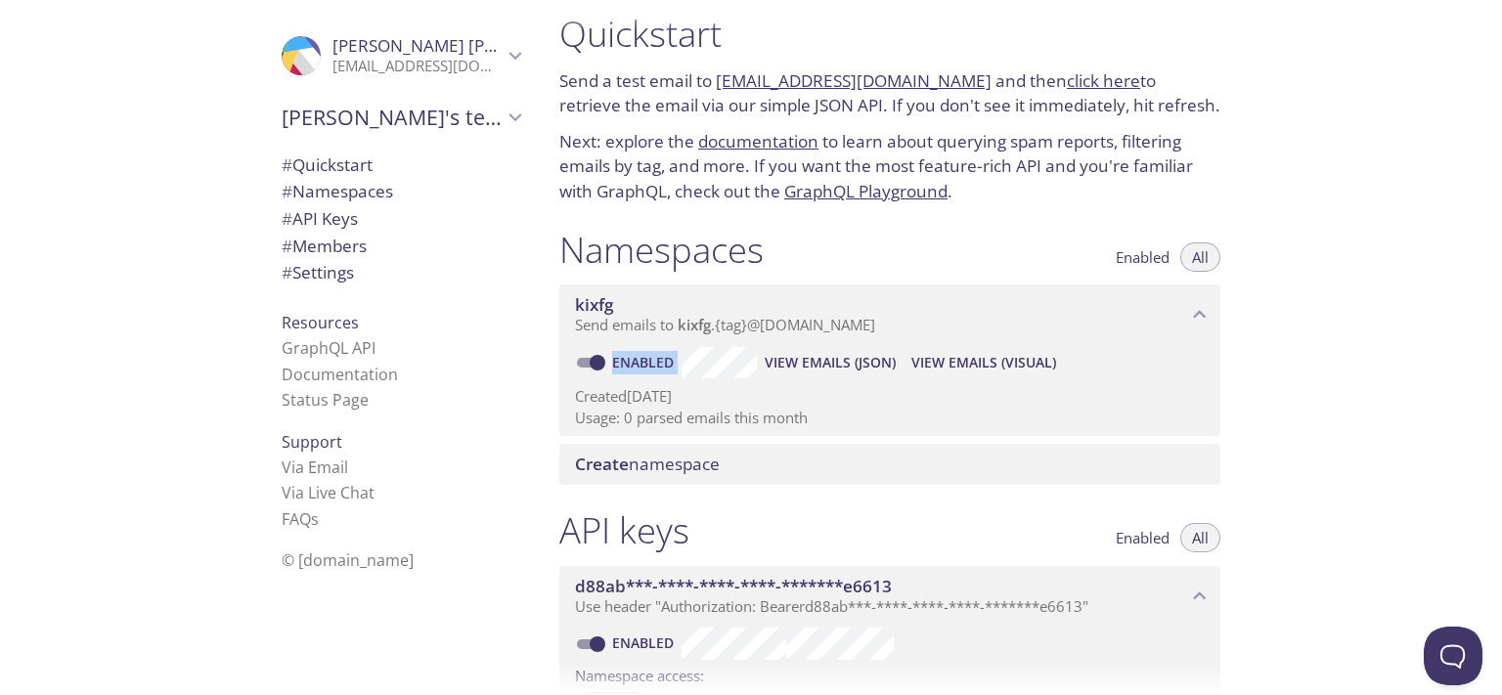
scroll to position [3, 0]
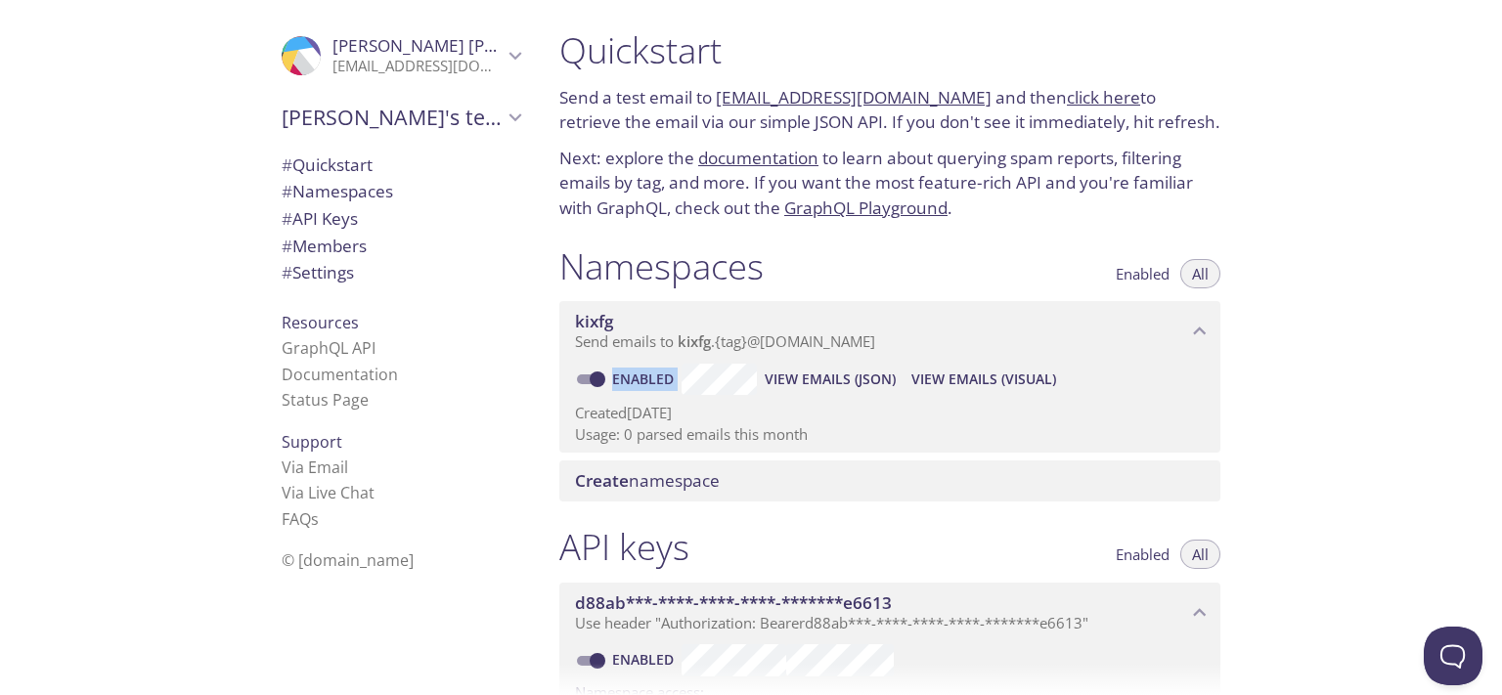
click at [949, 372] on span "View Emails (Visual)" at bounding box center [983, 379] width 145 height 23
click at [823, 374] on span "View Emails (JSON)" at bounding box center [830, 379] width 131 height 23
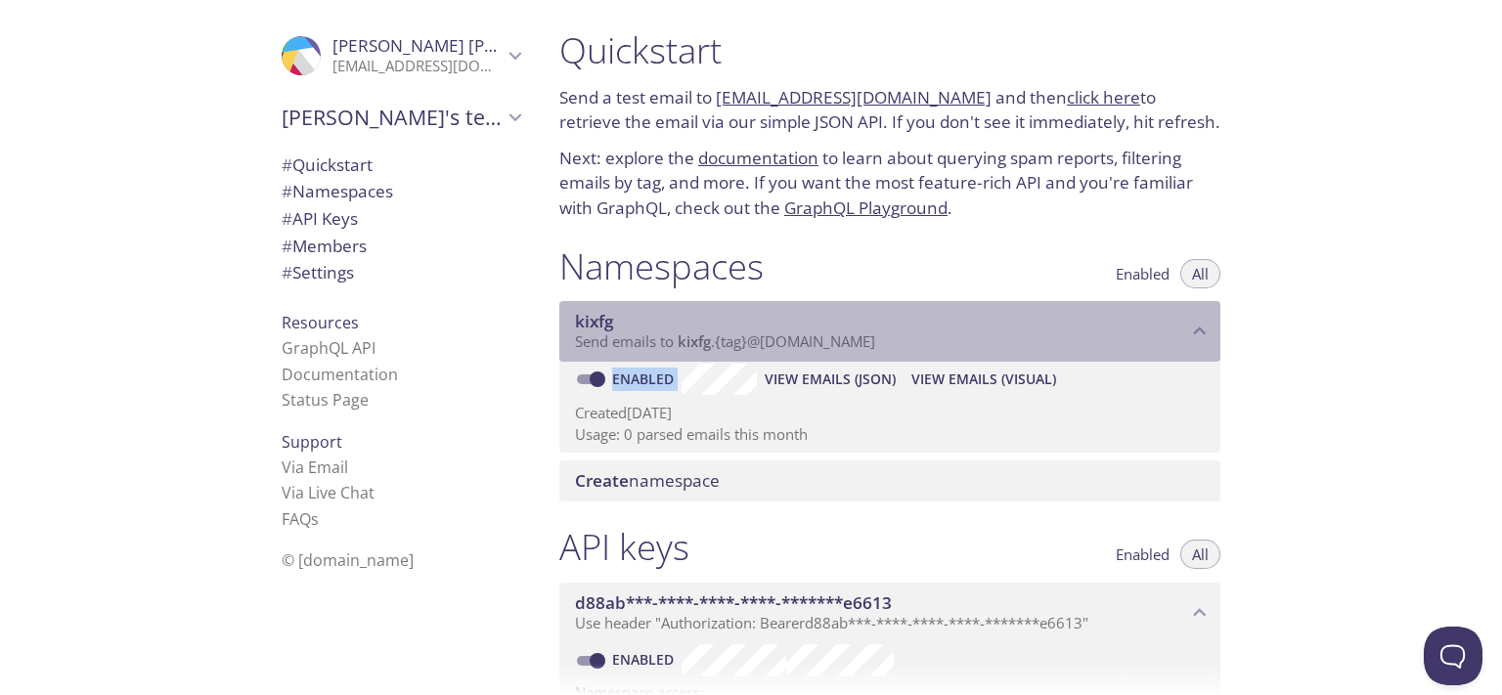
click at [824, 343] on span "Send emails to kixfg . {tag} @inbox.testmail.app" at bounding box center [725, 342] width 300 height 20
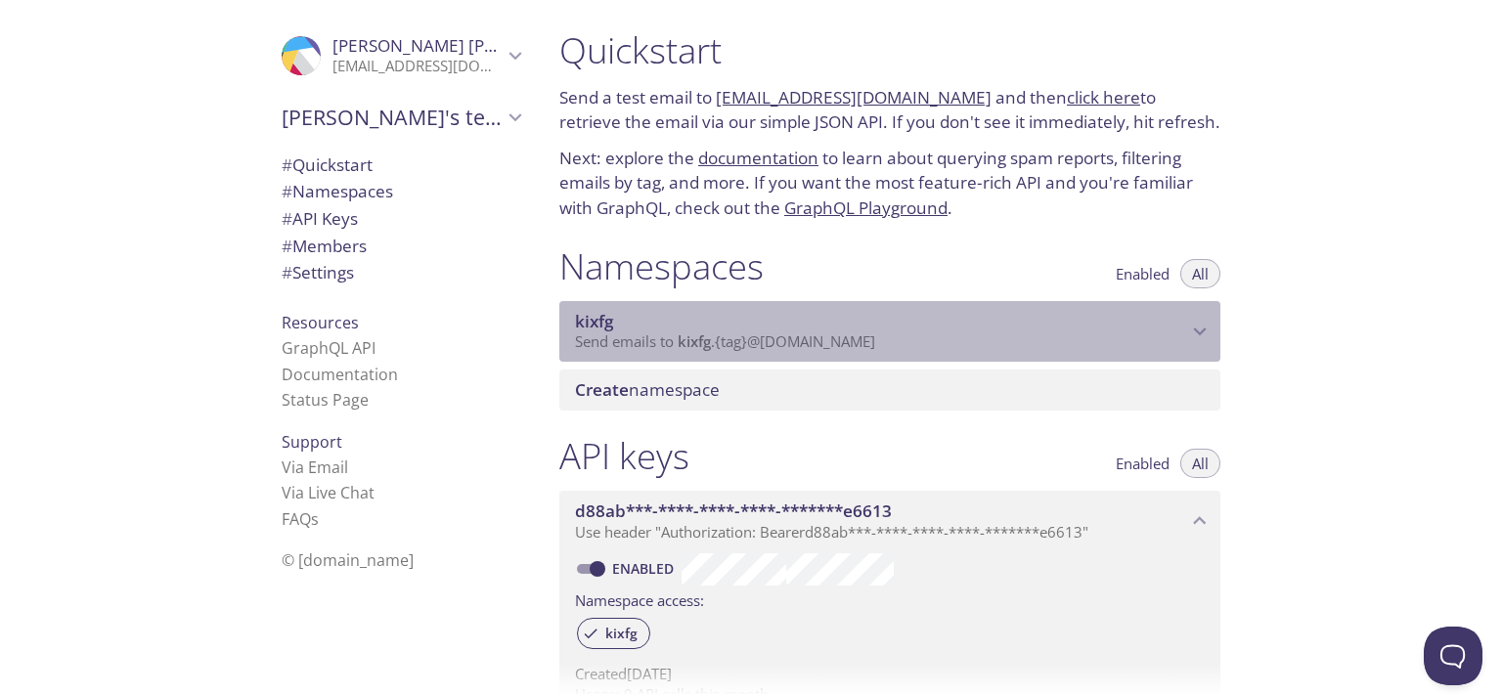
click at [824, 343] on span "Send emails to kixfg . {tag} @inbox.testmail.app" at bounding box center [725, 342] width 300 height 20
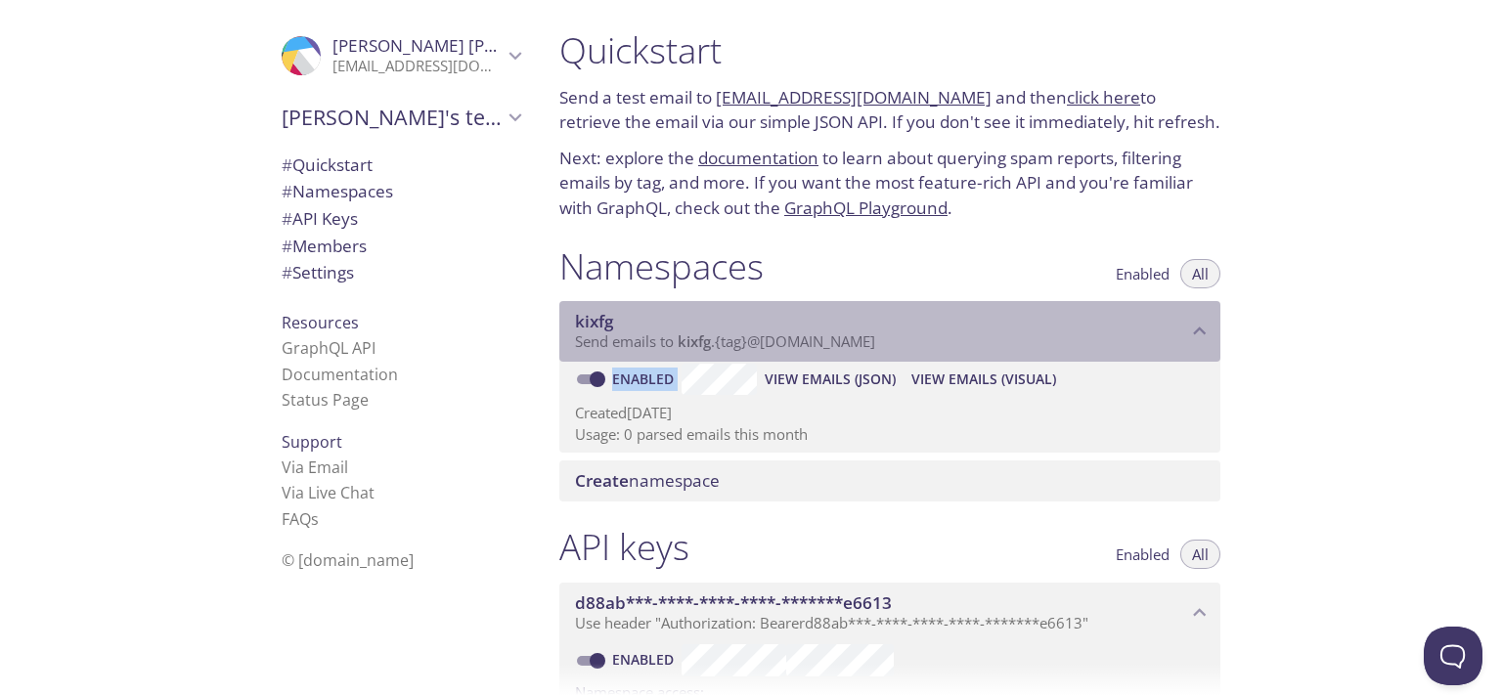
click at [773, 344] on span "Send emails to kixfg . {tag} @inbox.testmail.app" at bounding box center [725, 342] width 300 height 20
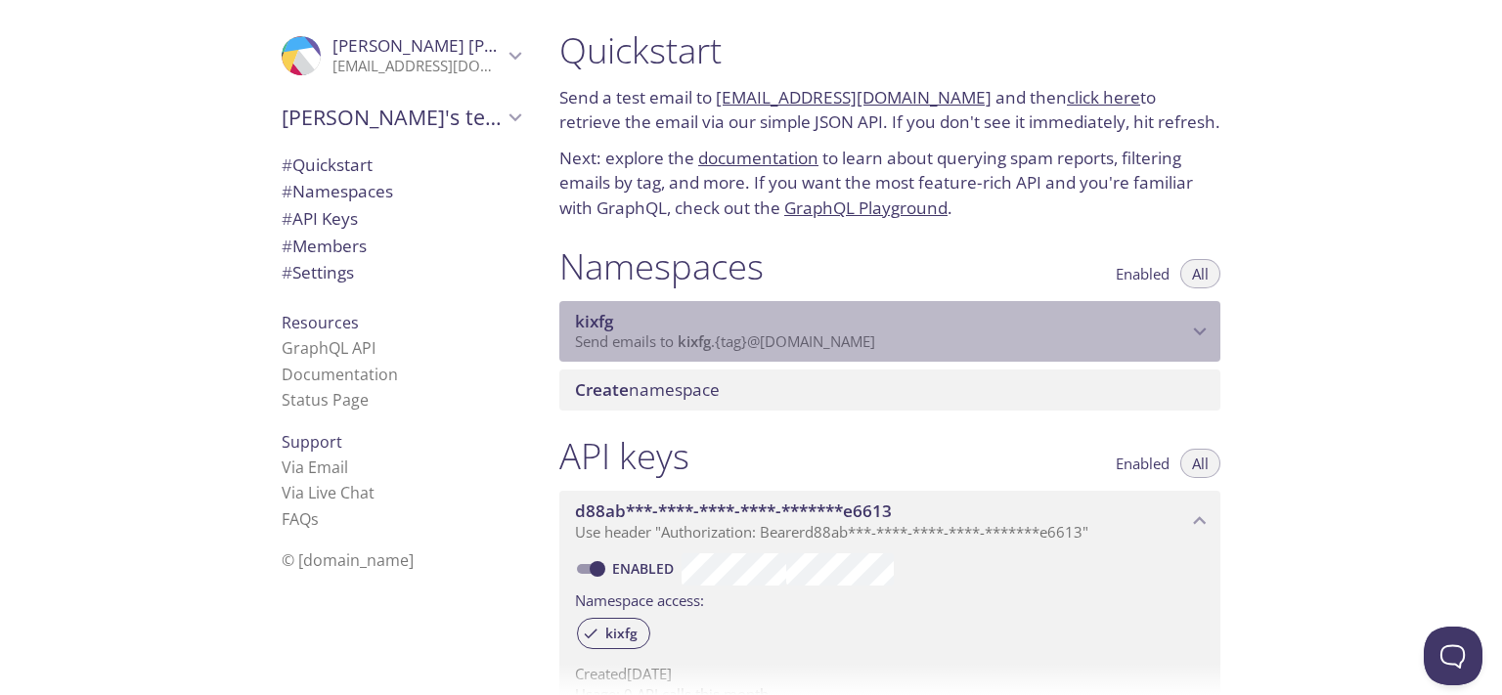
click at [773, 344] on span "Send emails to kixfg . {tag} @inbox.testmail.app" at bounding box center [725, 342] width 300 height 20
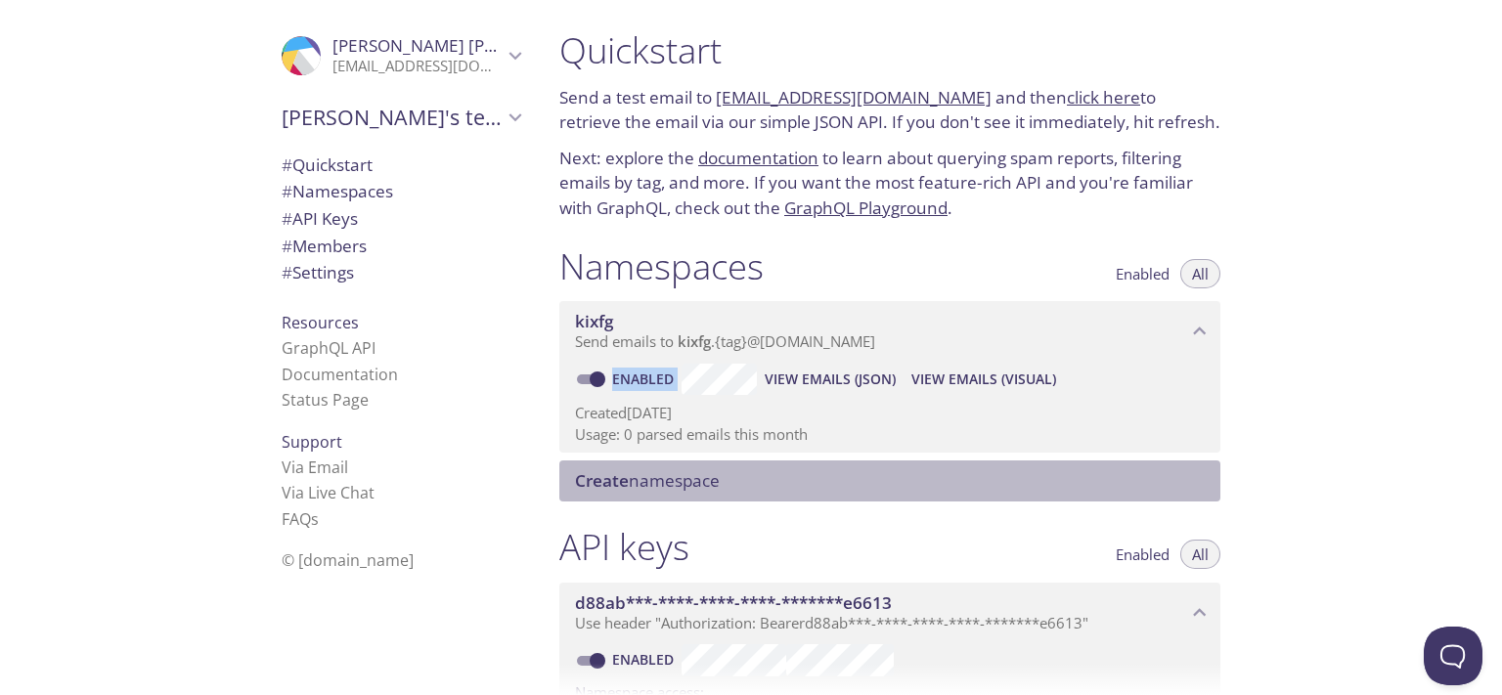
click at [688, 488] on span "Create namespace" at bounding box center [647, 480] width 145 height 22
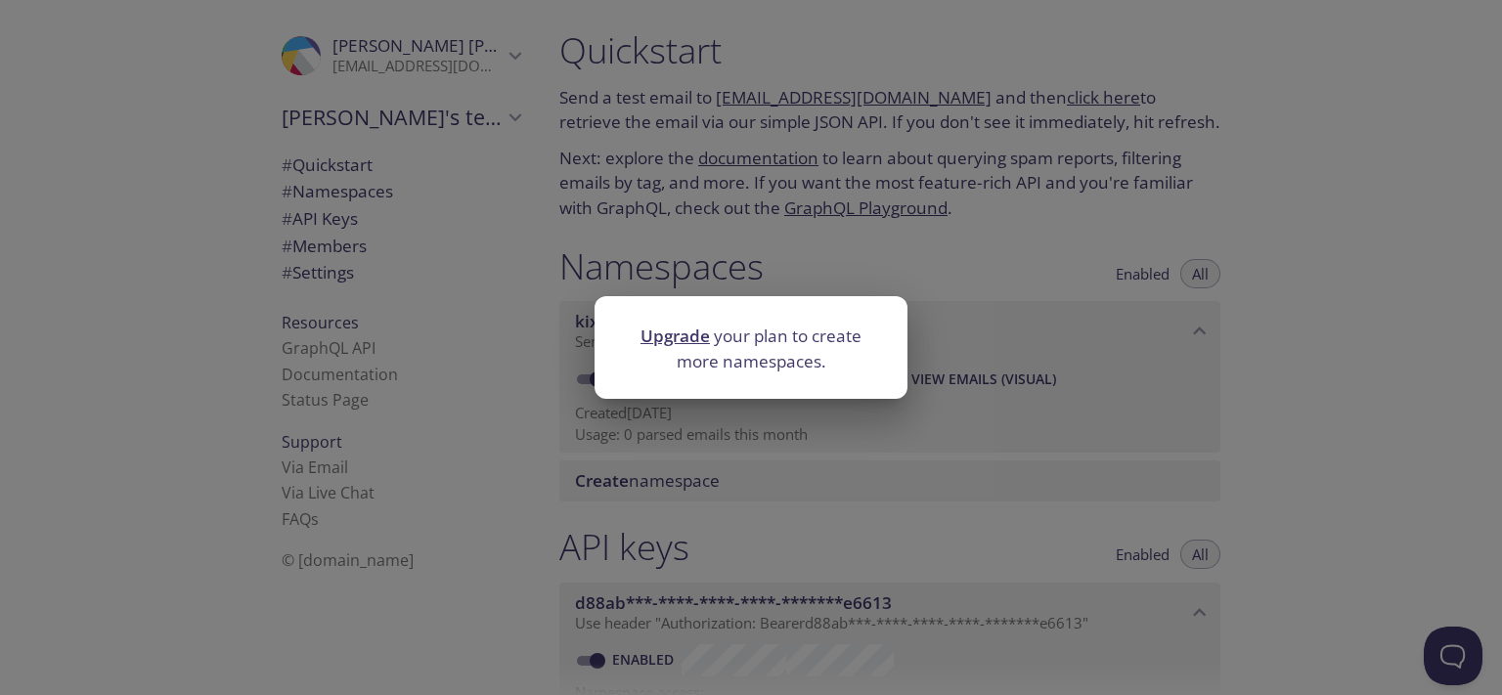
click at [789, 490] on div "Upgrade your plan to create more namespaces." at bounding box center [751, 347] width 1502 height 695
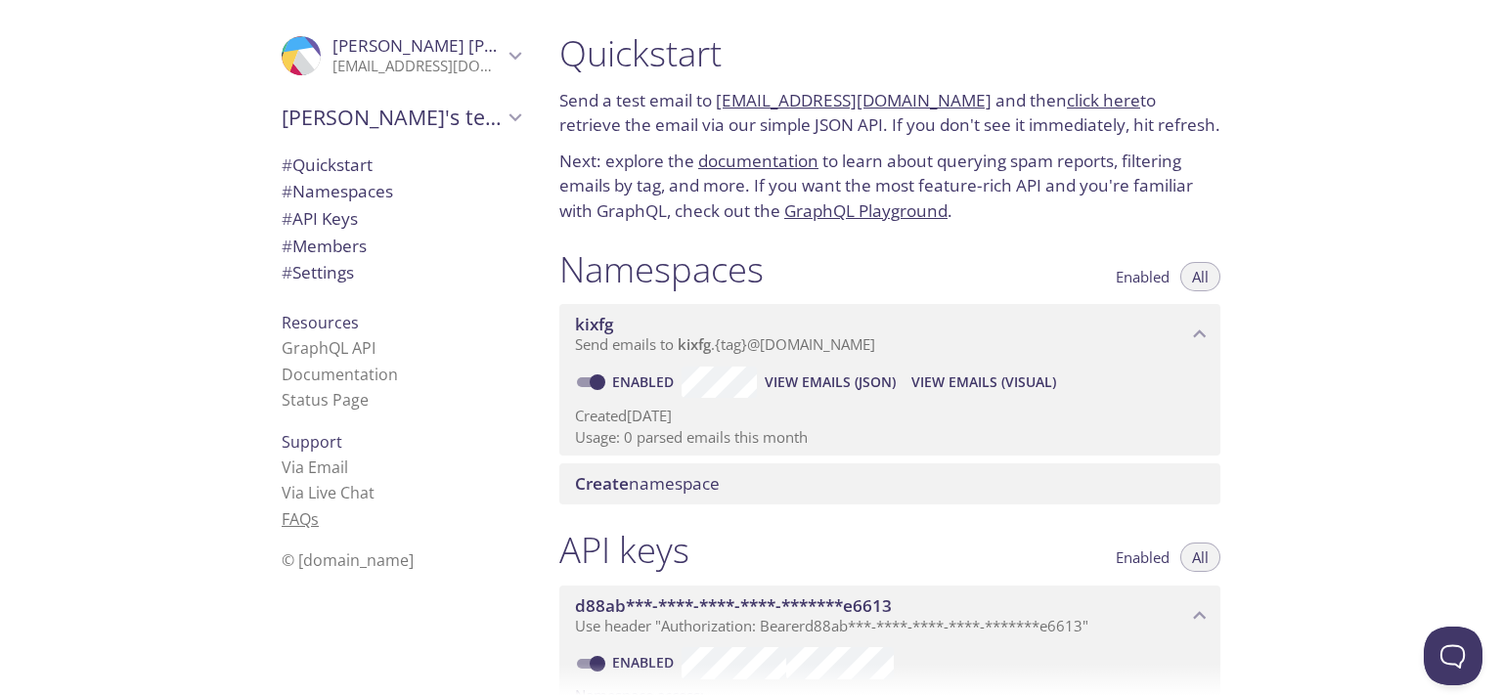
click at [288, 519] on link "FAQ s" at bounding box center [300, 520] width 37 height 22
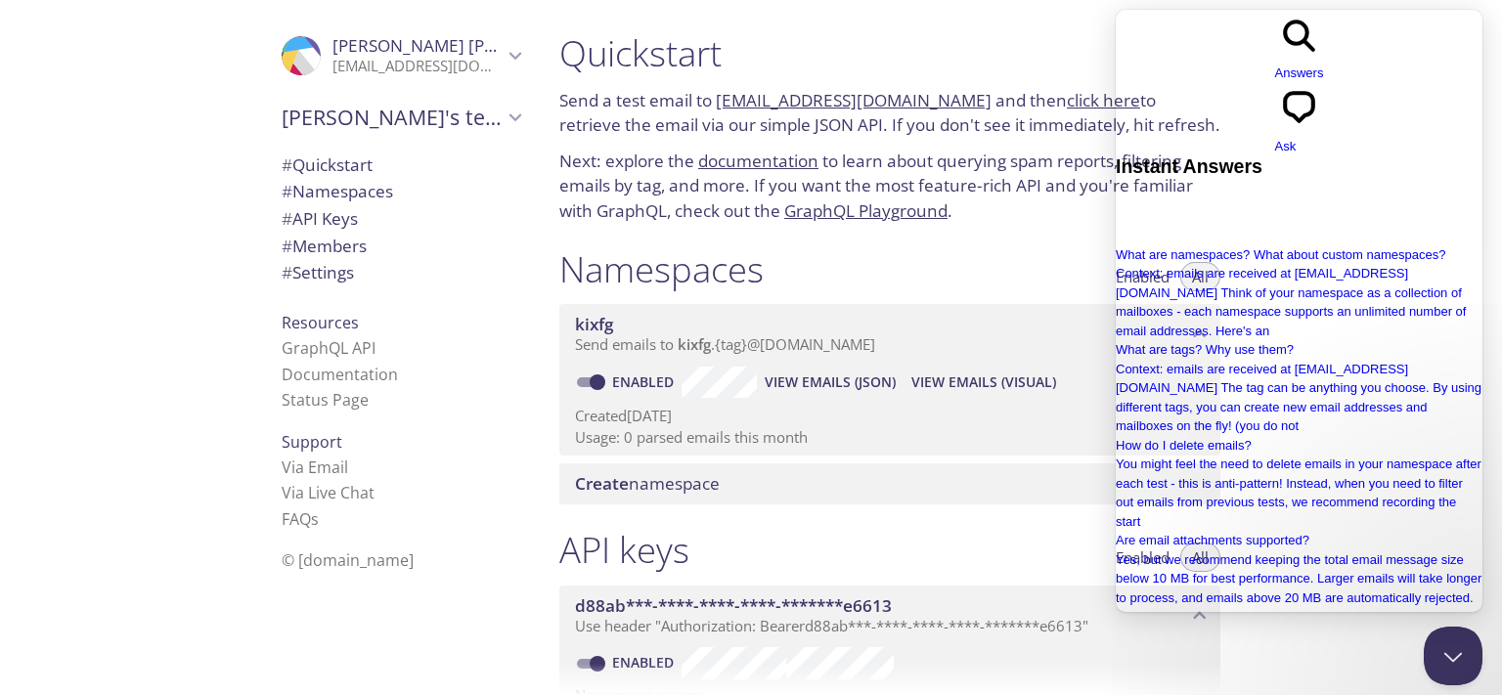
click at [939, 385] on span "View Emails (Visual)" at bounding box center [983, 382] width 145 height 23
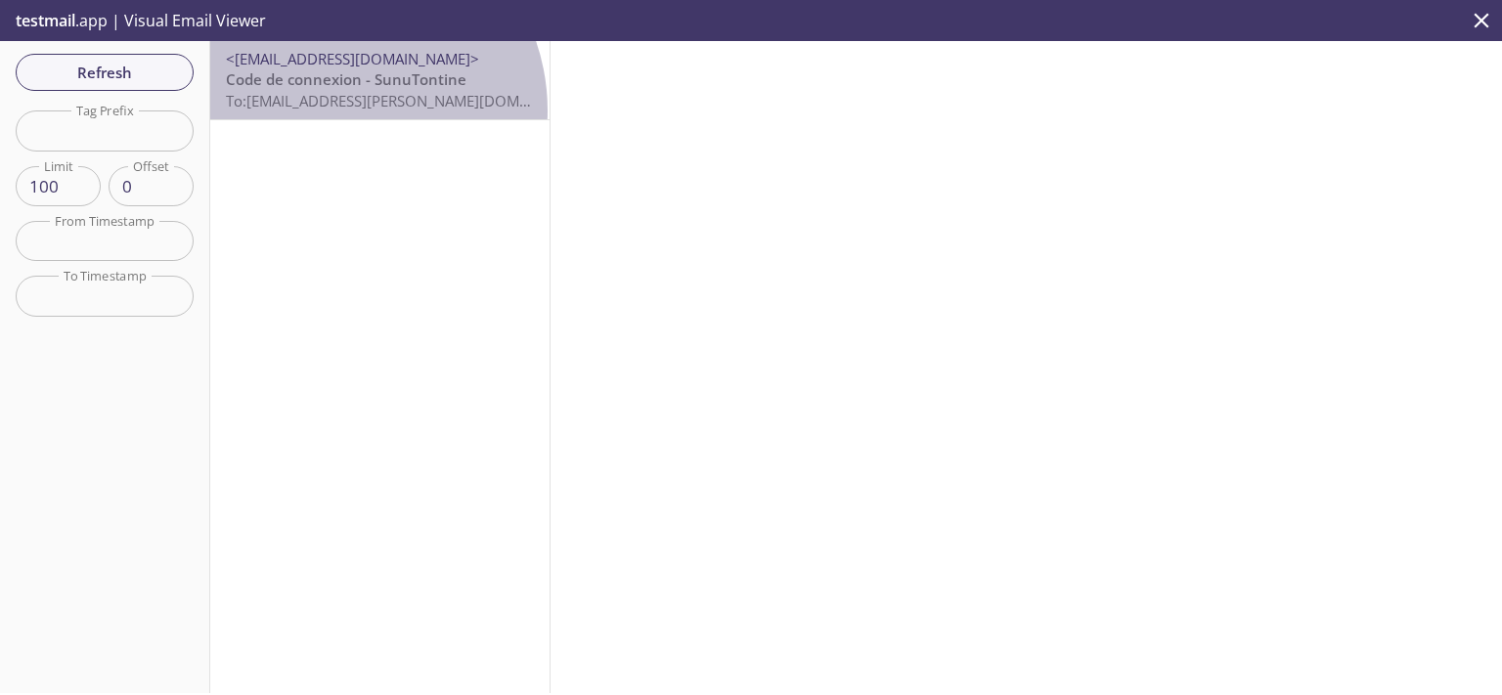
click at [334, 111] on p "Code de connexion - SunuTontine To: kixfg.pape@inbox.testmail.app" at bounding box center [380, 90] width 308 height 42
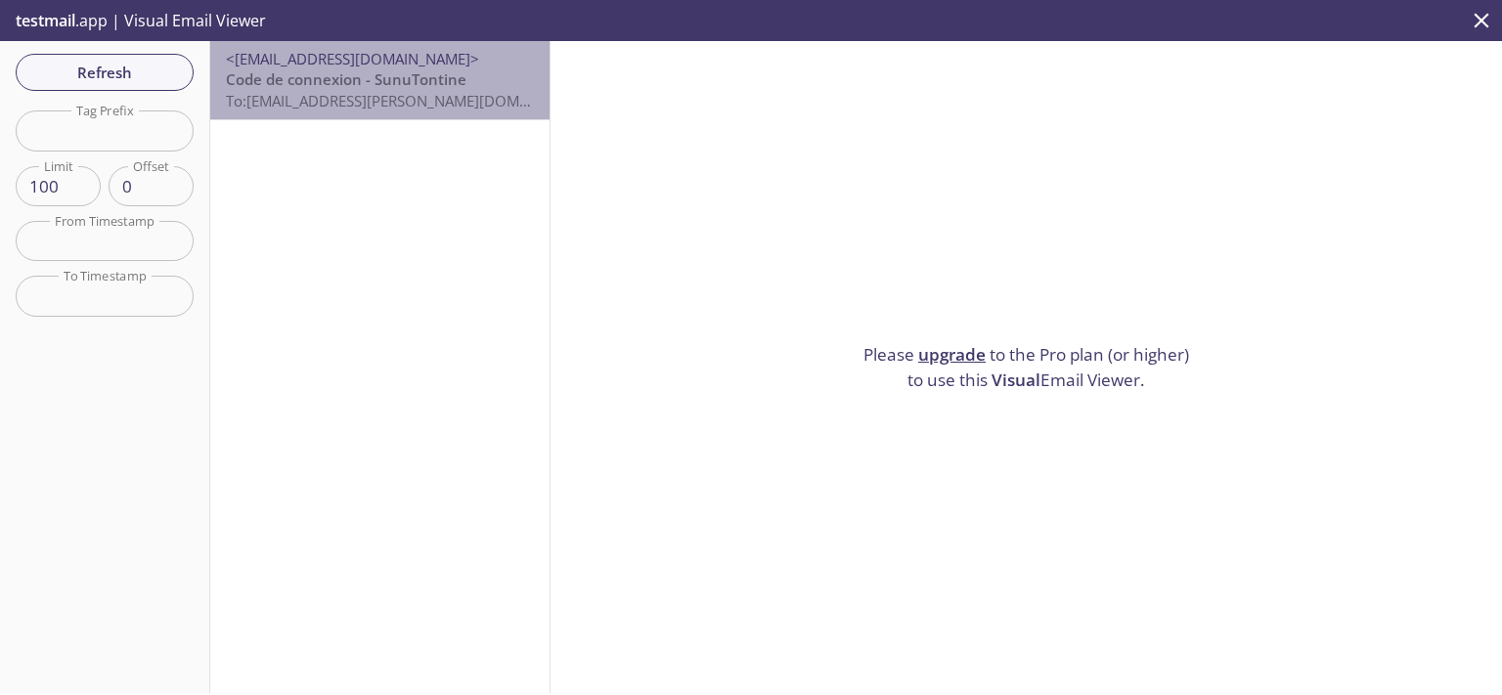
click at [387, 104] on span "To: kixfg.pape@inbox.testmail.app" at bounding box center [410, 101] width 369 height 20
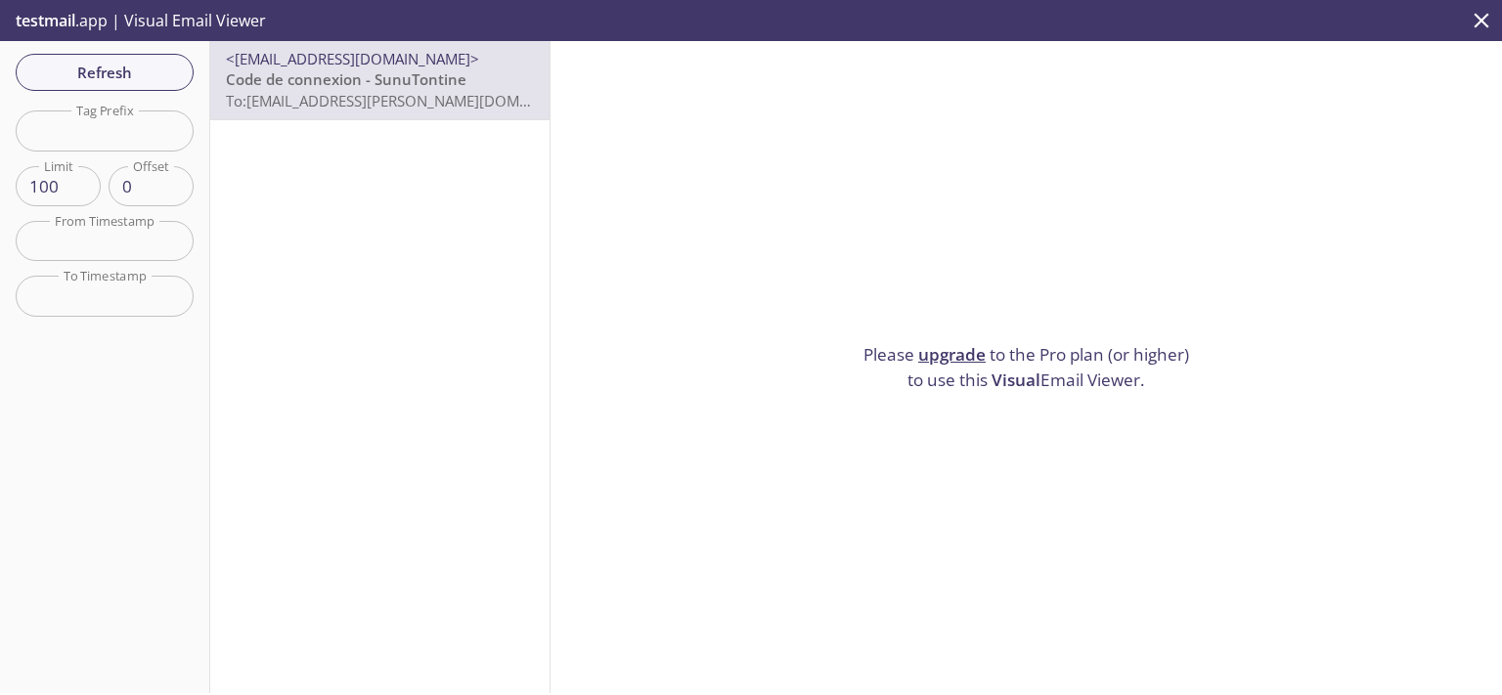
click at [351, 179] on div "<atidiane741@gmail.com> Code de connexion - SunuTontine To: kixfg.pape@inbox.te…" at bounding box center [380, 367] width 340 height 652
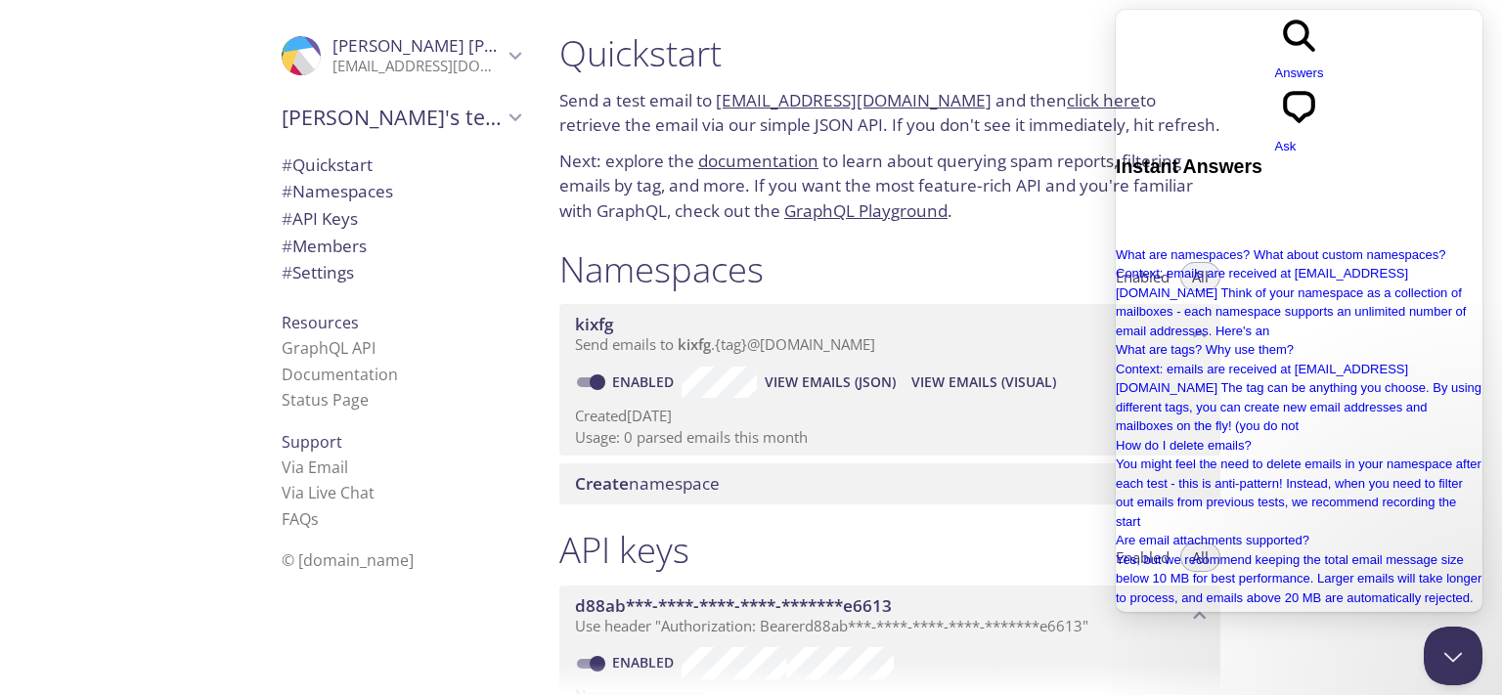
click at [822, 374] on span "View Emails (JSON)" at bounding box center [830, 382] width 131 height 23
